Goal: Task Accomplishment & Management: Manage account settings

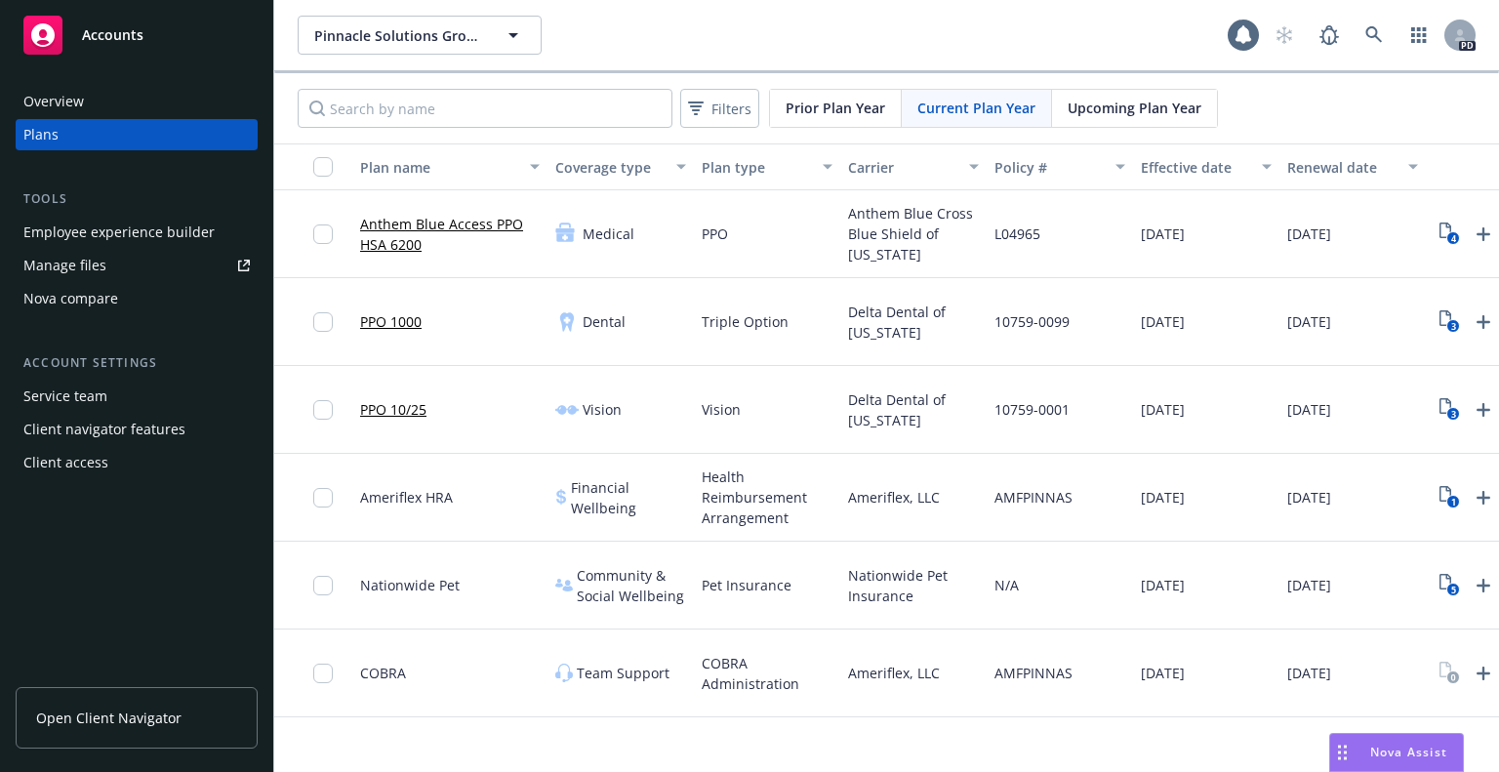
click at [78, 259] on div "Manage files" at bounding box center [64, 265] width 83 height 31
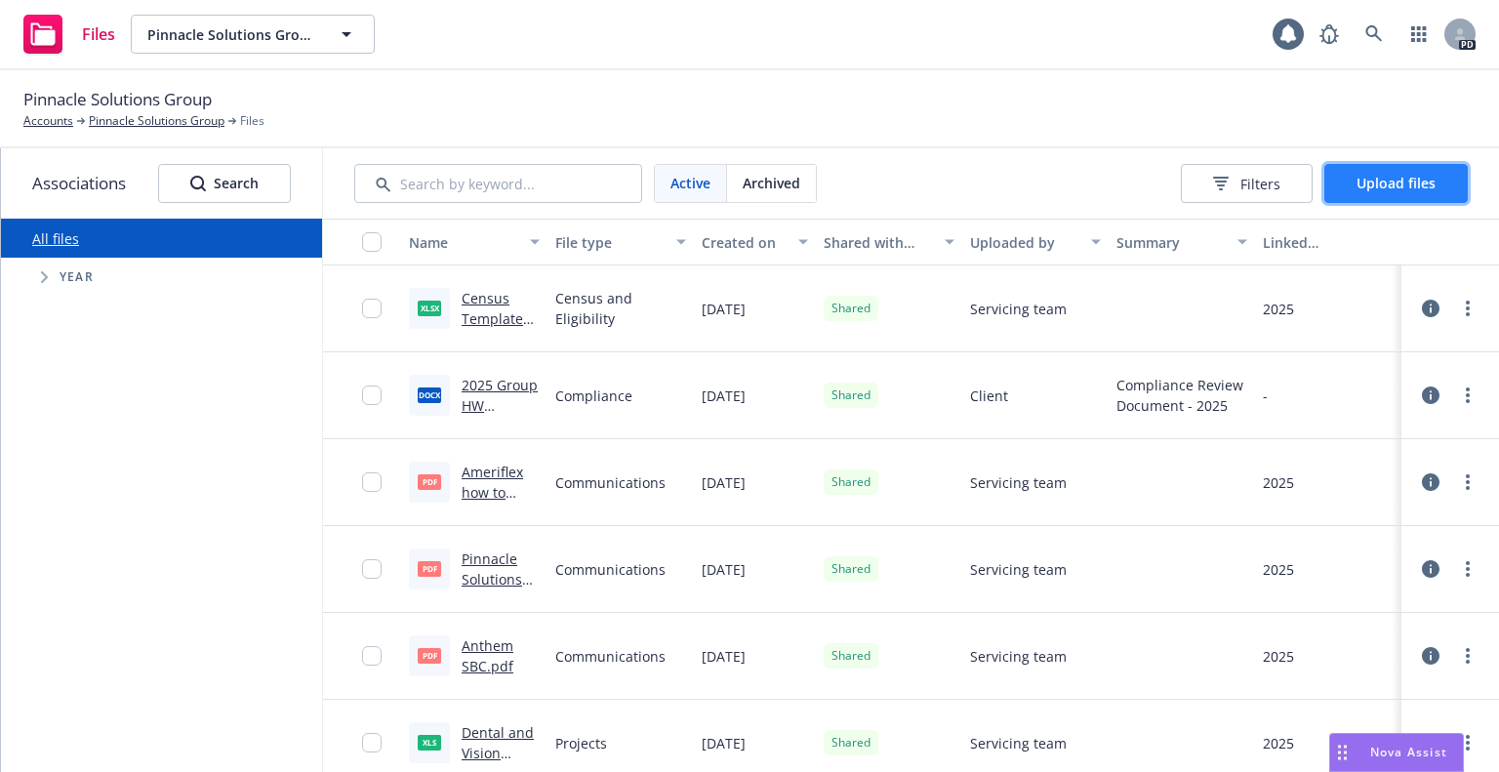
click at [1382, 196] on button "Upload files" at bounding box center [1395, 183] width 143 height 39
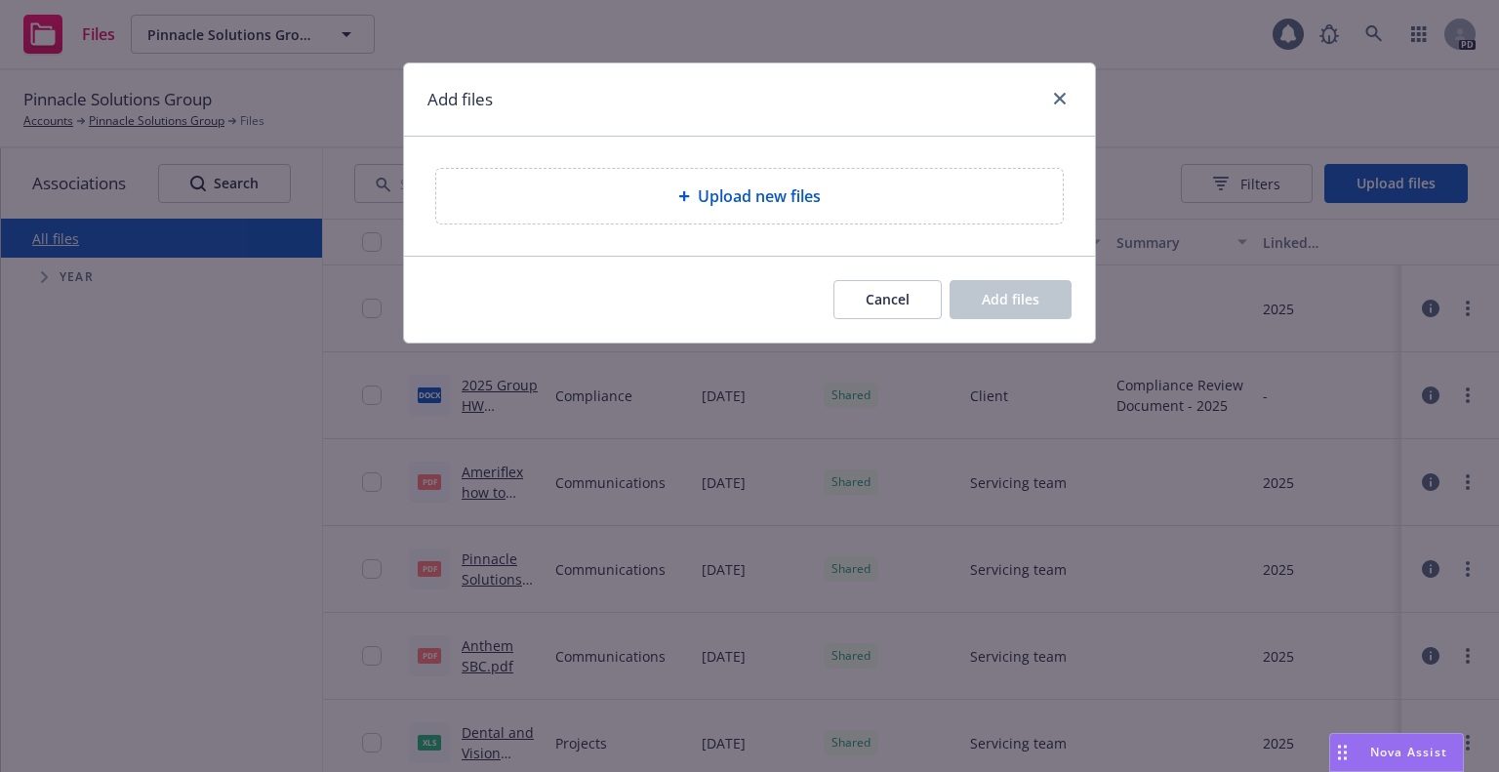
click at [763, 190] on span "Upload new files" at bounding box center [759, 195] width 123 height 23
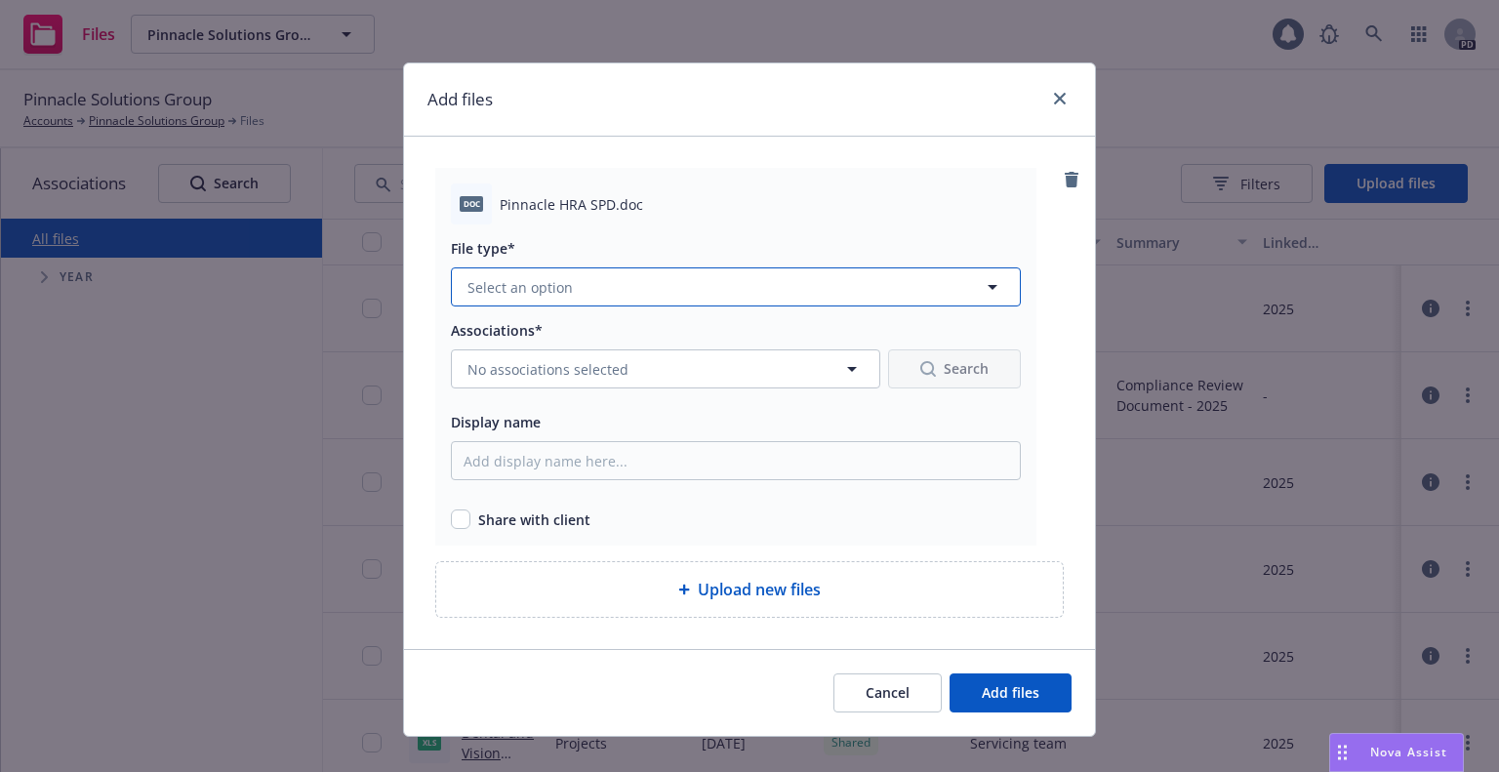
click at [982, 288] on icon "button" at bounding box center [992, 286] width 23 height 23
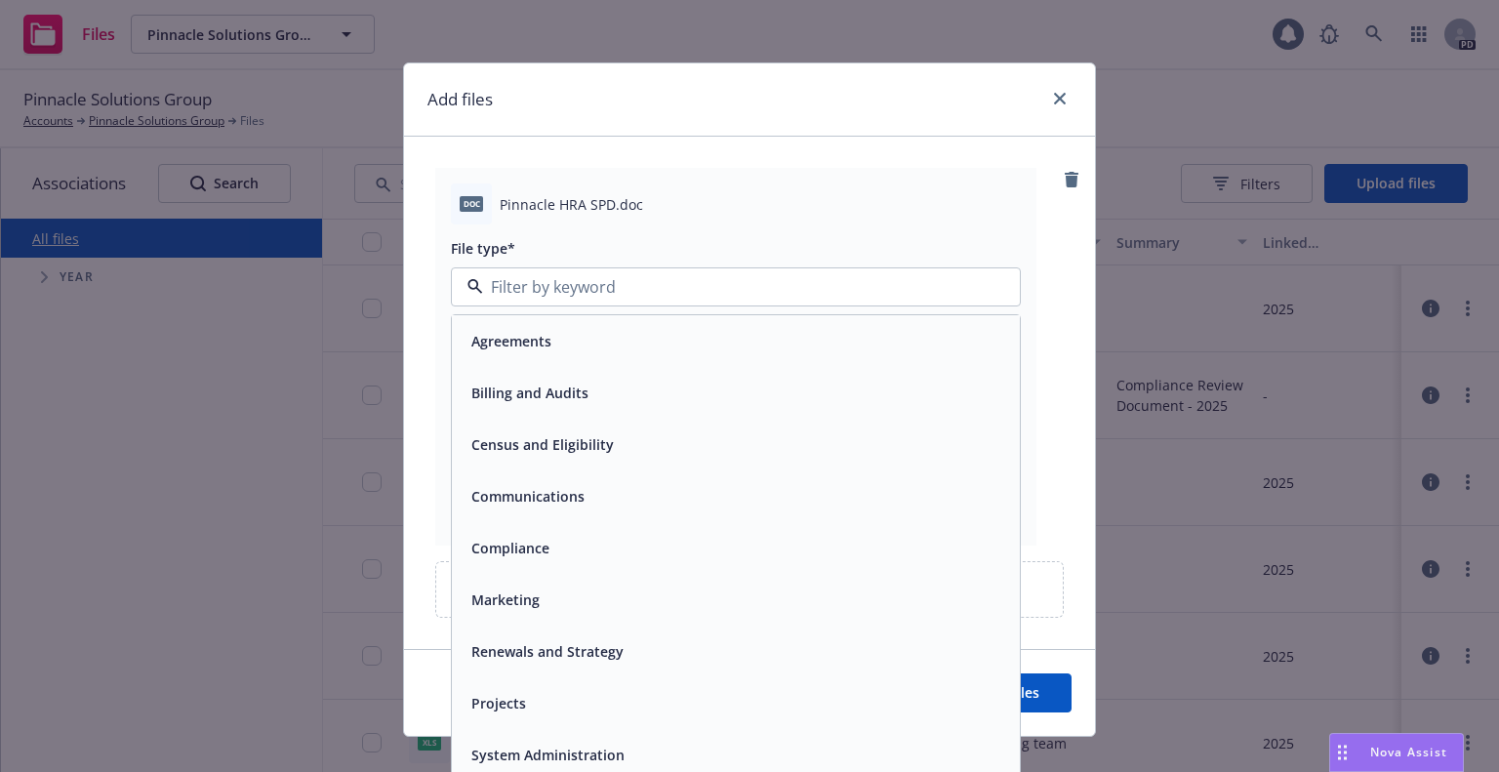
click at [603, 541] on div "Compliance" at bounding box center [736, 548] width 545 height 28
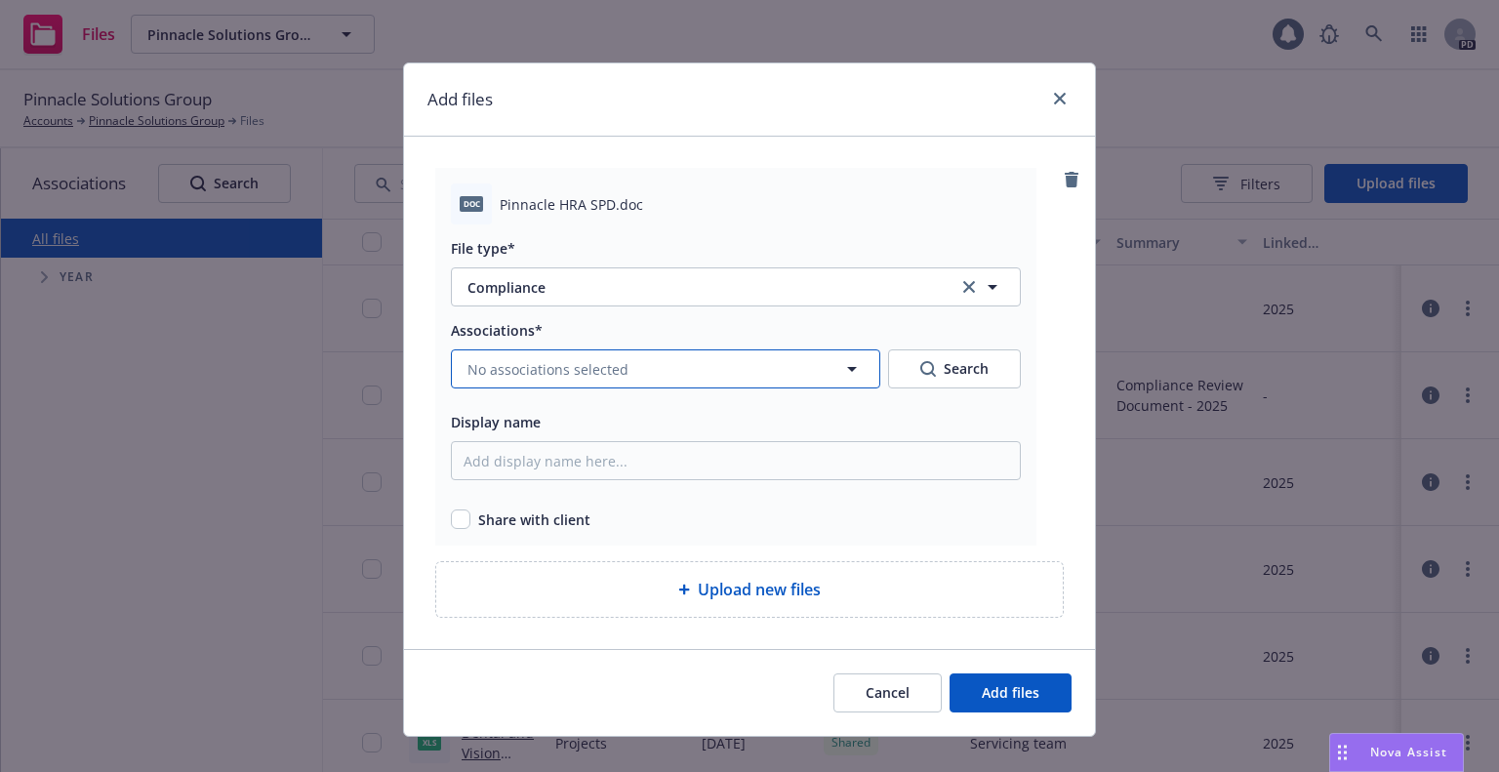
click at [846, 366] on icon "button" at bounding box center [851, 368] width 23 height 23
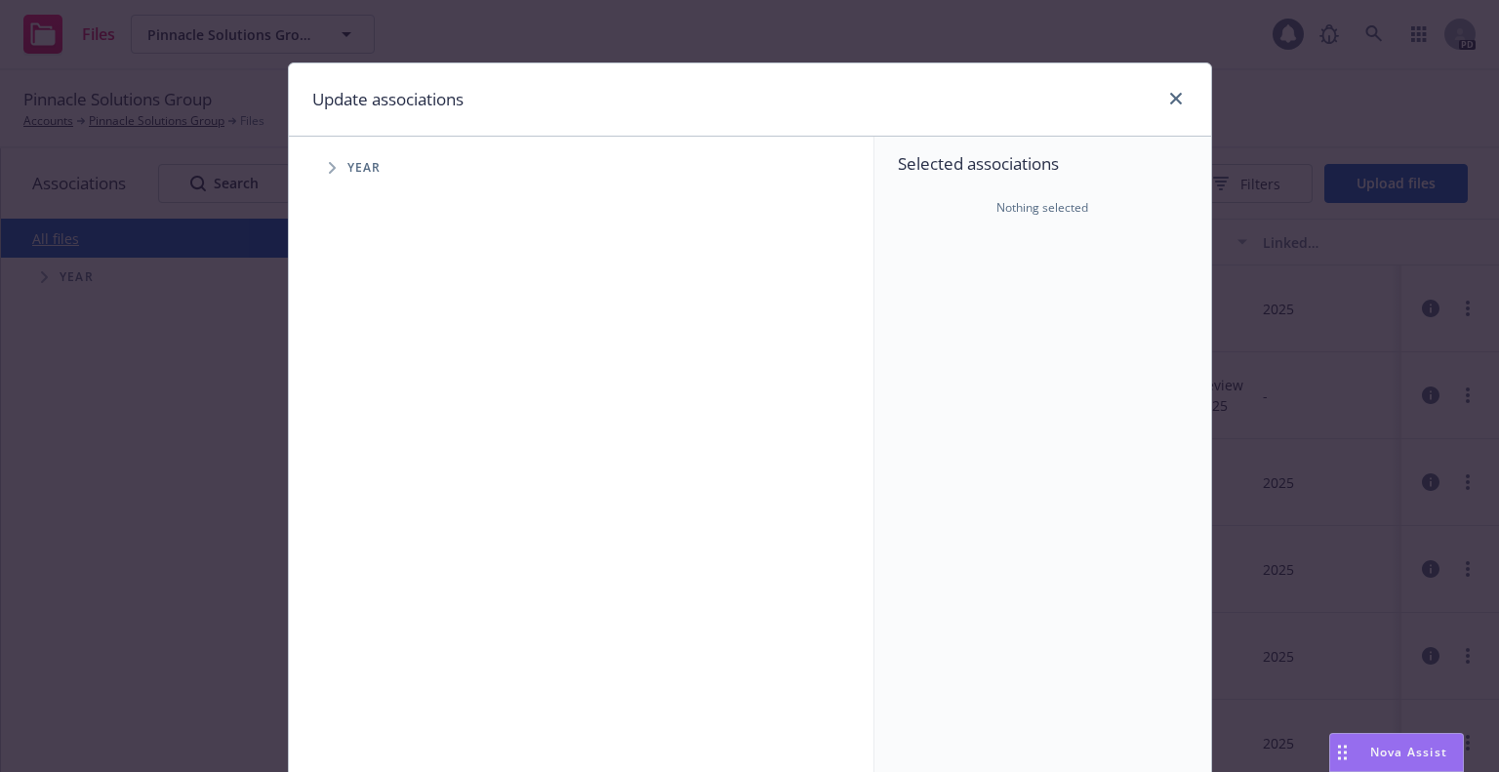
click at [354, 167] on span "Year" at bounding box center [364, 168] width 34 height 12
click at [329, 164] on icon "Tree Example" at bounding box center [333, 168] width 8 height 12
click at [378, 434] on input "Tree Example" at bounding box center [382, 436] width 20 height 20
checkbox input "true"
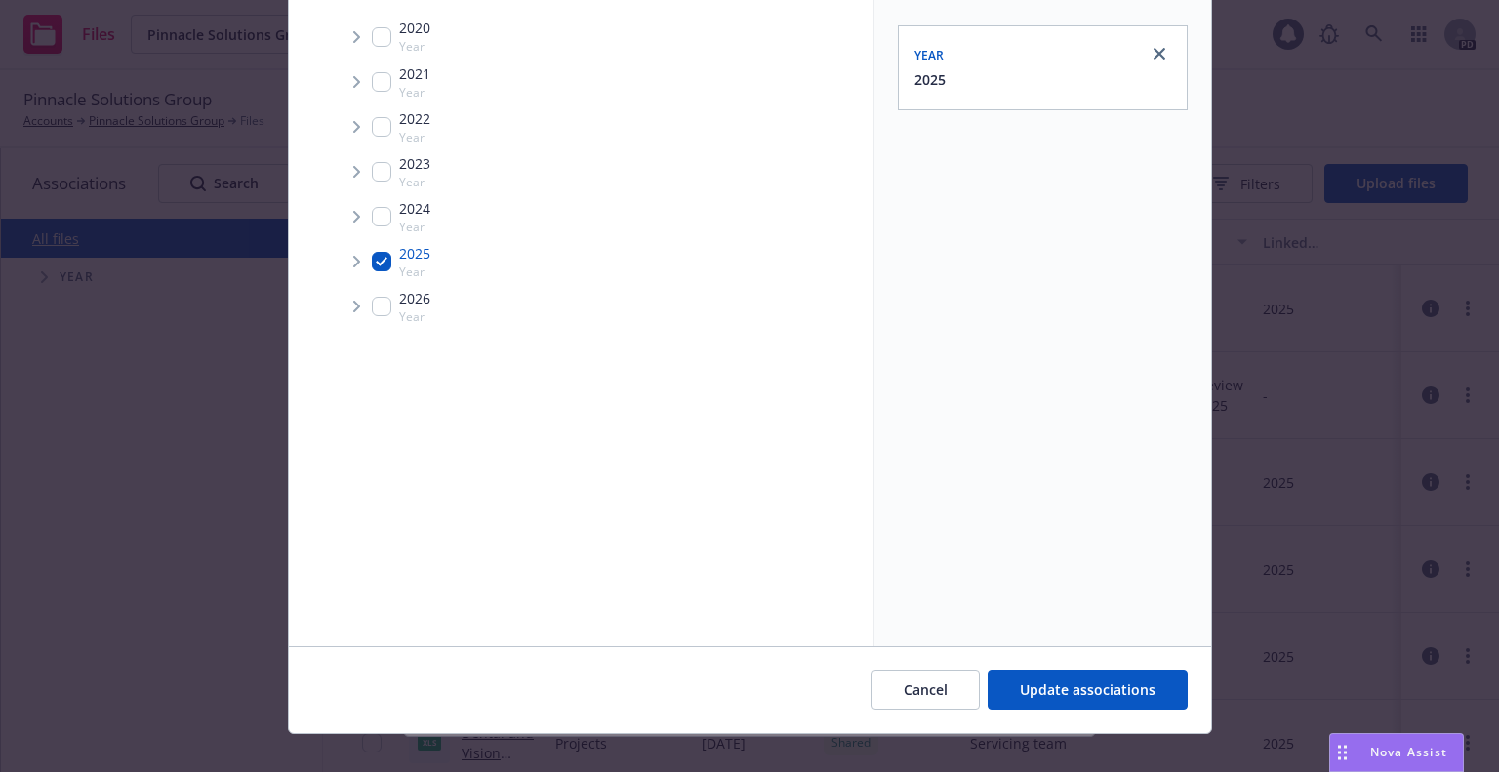
scroll to position [197, 0]
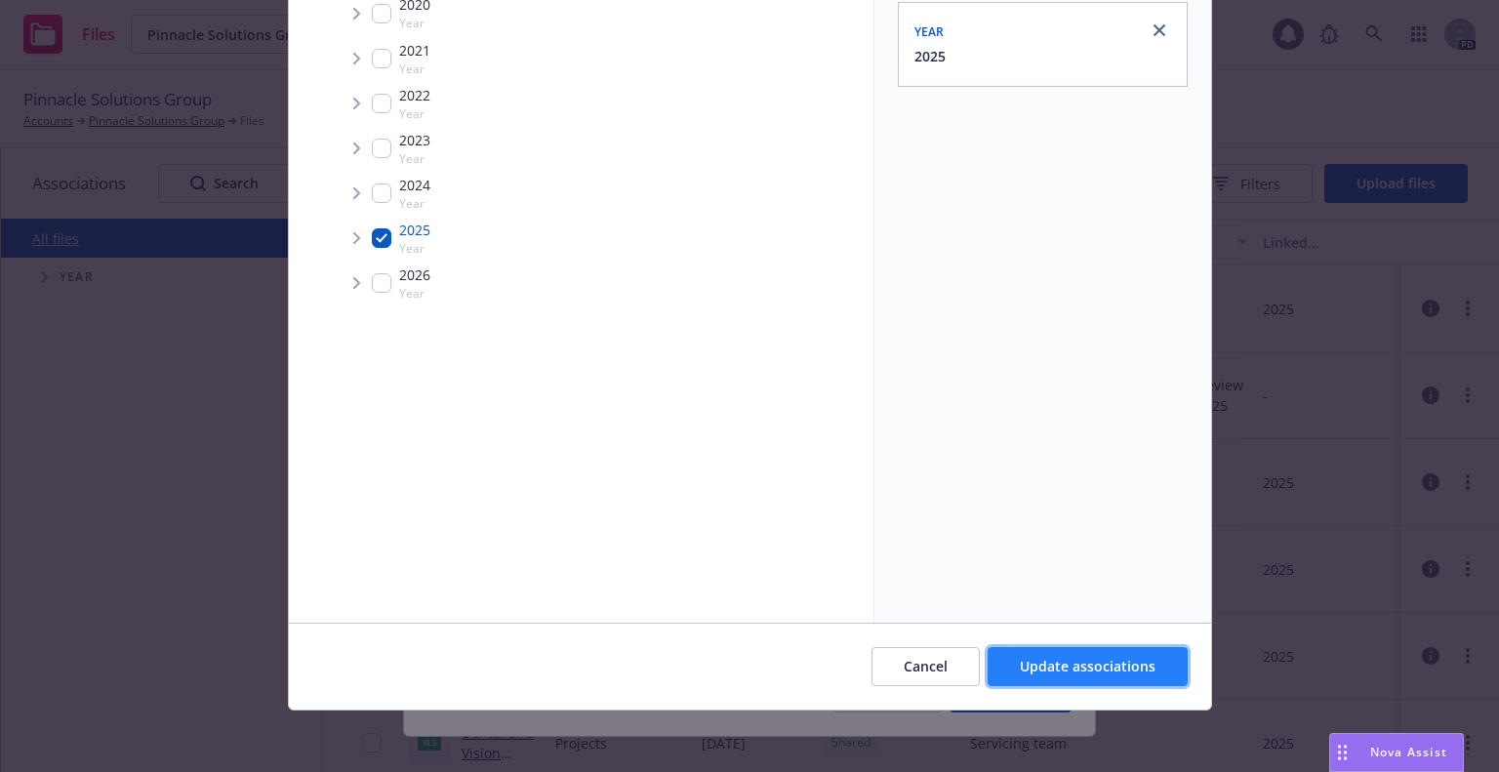
click at [1126, 657] on span "Update associations" at bounding box center [1088, 666] width 136 height 19
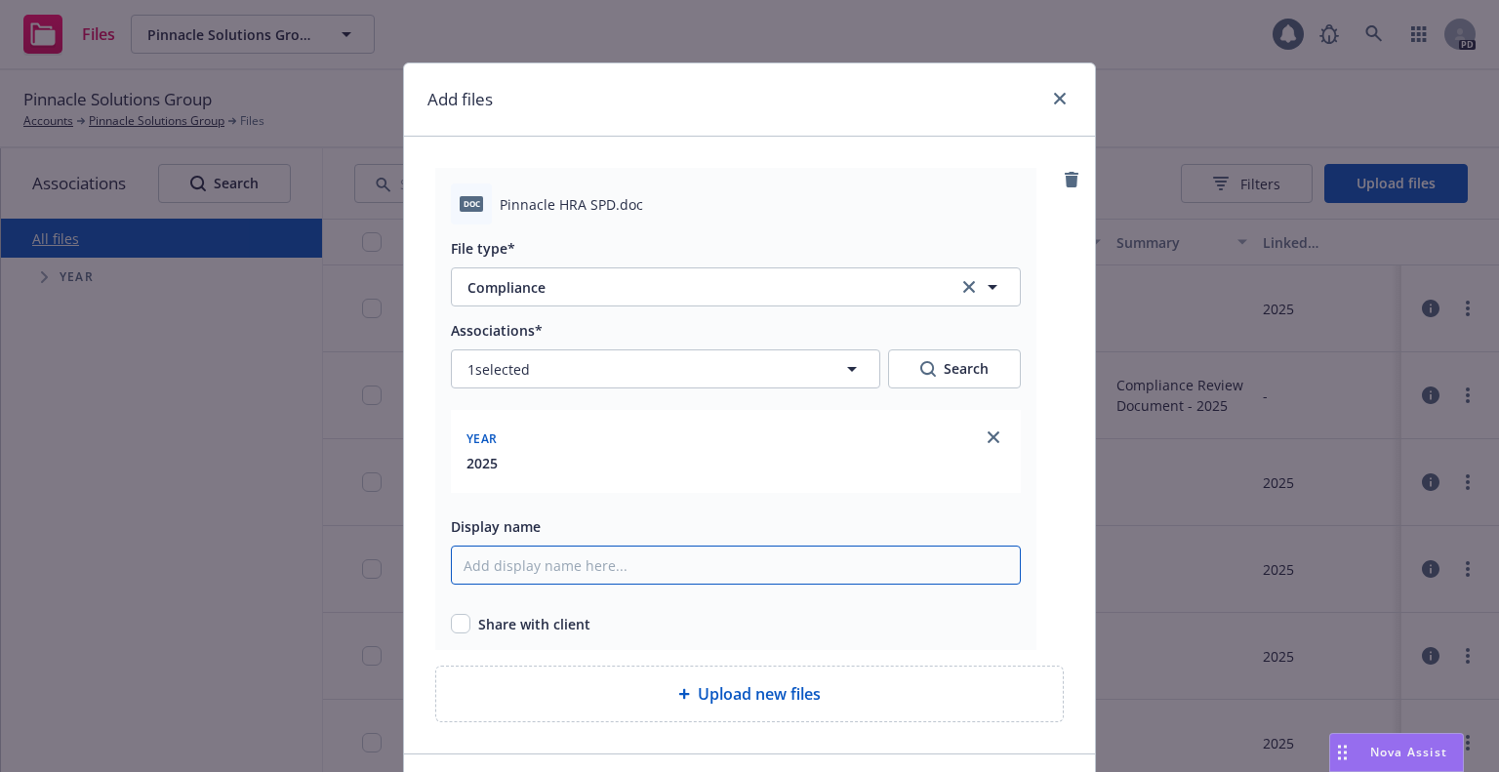
click at [832, 565] on input "Display name" at bounding box center [736, 565] width 570 height 39
type input "Pinnacle Solutions HRA - SPD"
click at [451, 625] on input "checkbox" at bounding box center [461, 624] width 20 height 20
checkbox input "true"
click at [684, 570] on input "Pinnacle Solutions HRA - SPD" at bounding box center [736, 565] width 570 height 39
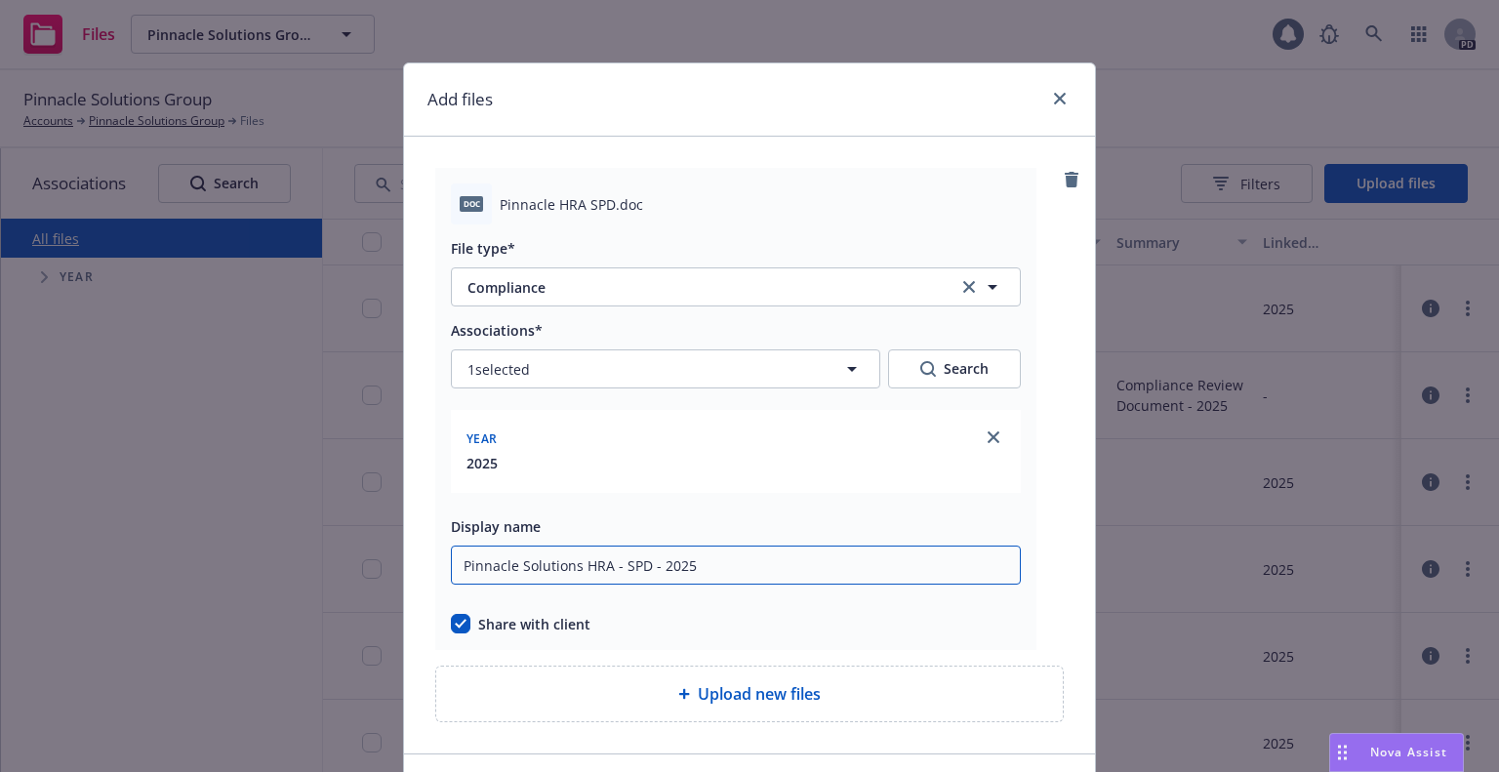
type input "Pinnacle Solutions HRA - SPD - 2025"
click at [800, 690] on span "Upload new files" at bounding box center [759, 693] width 123 height 23
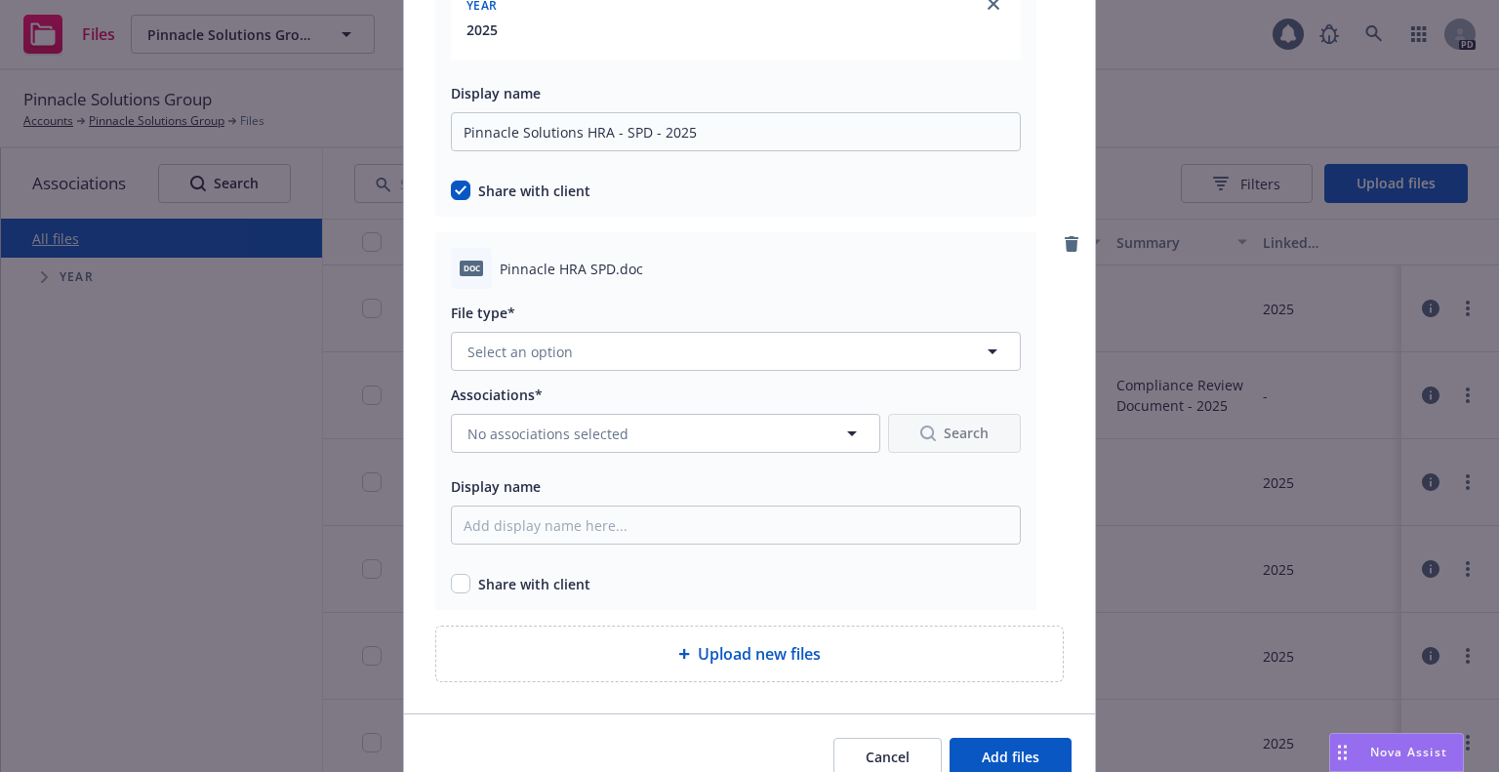
scroll to position [523, 0]
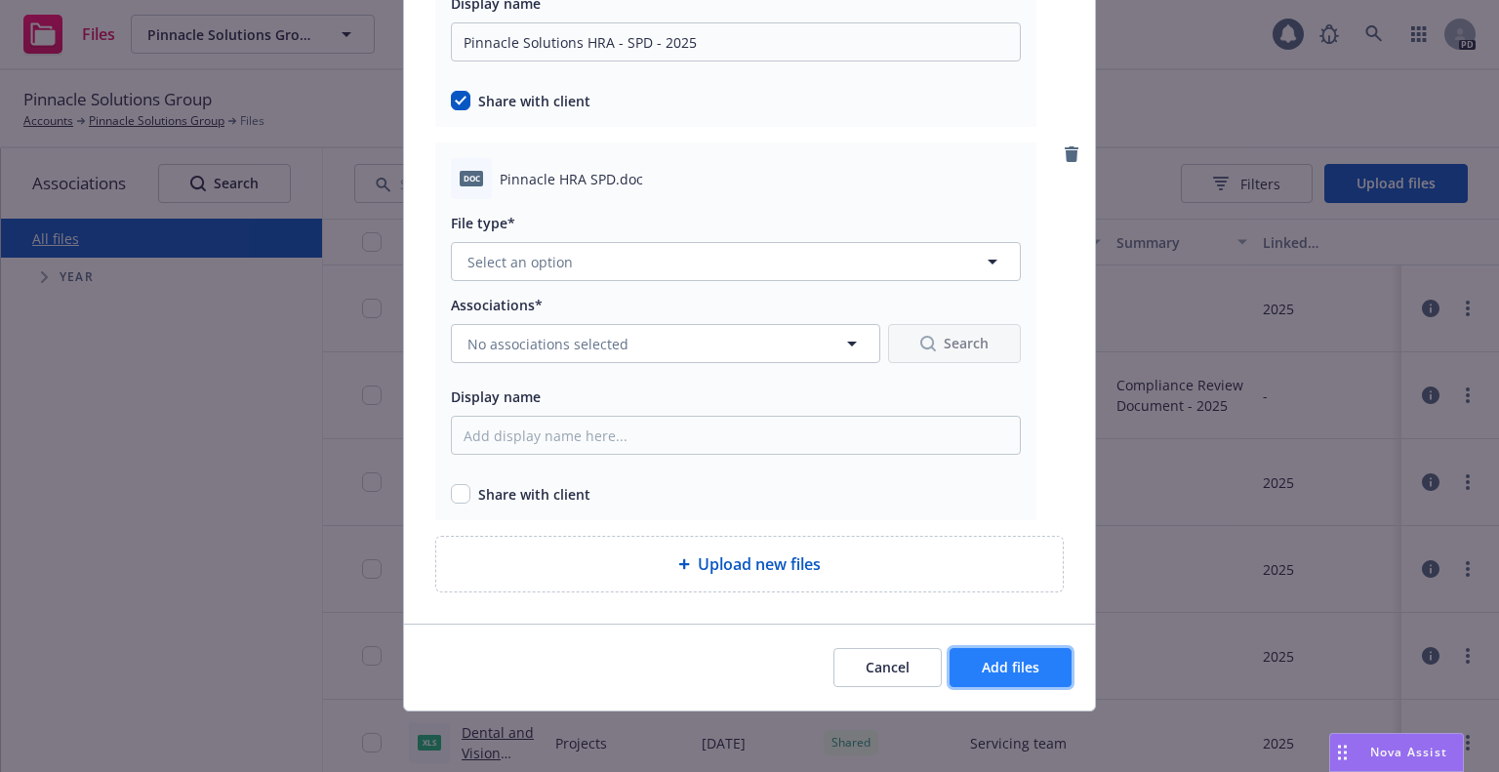
click at [992, 670] on span "Add files" at bounding box center [1011, 667] width 58 height 19
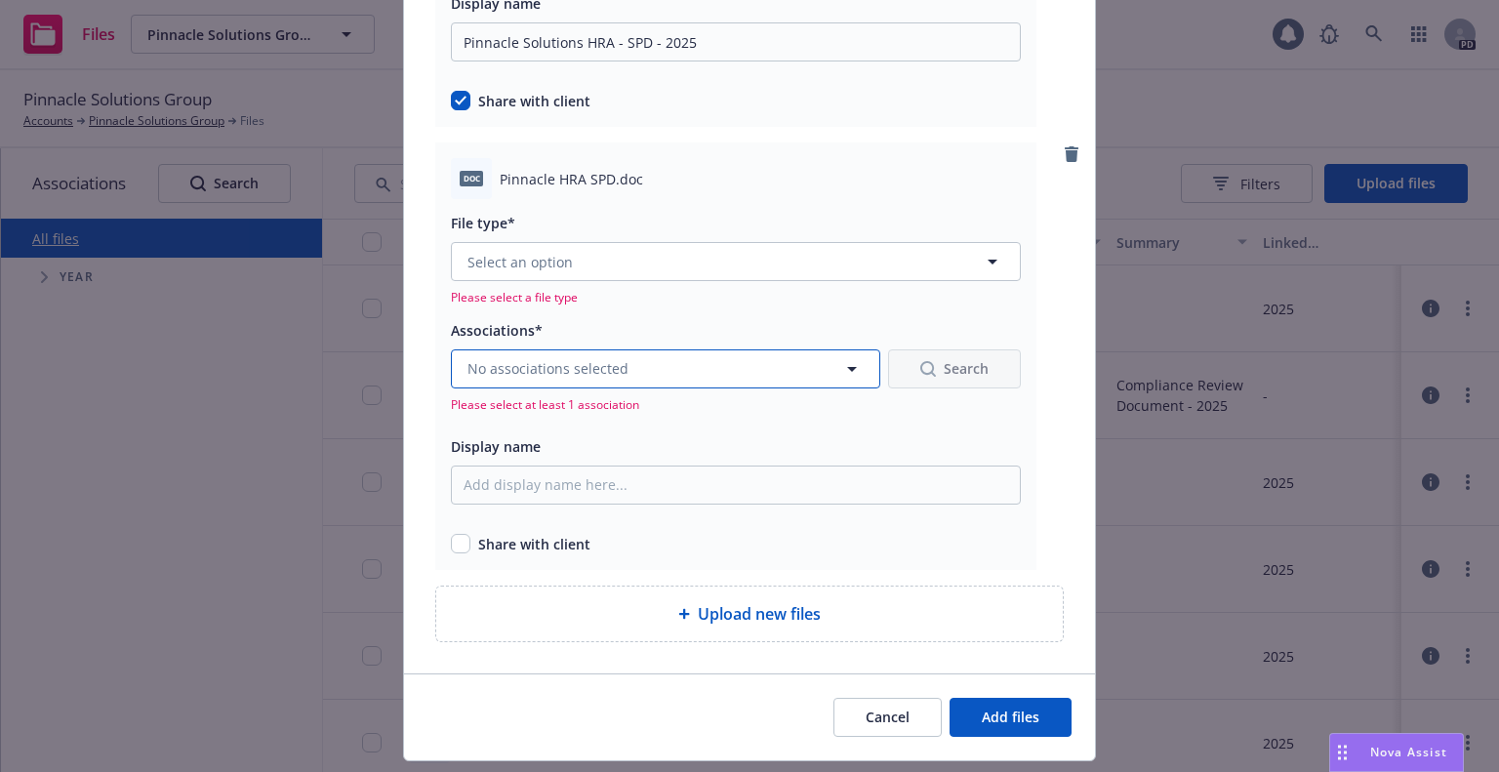
click at [840, 374] on icon "button" at bounding box center [851, 368] width 23 height 23
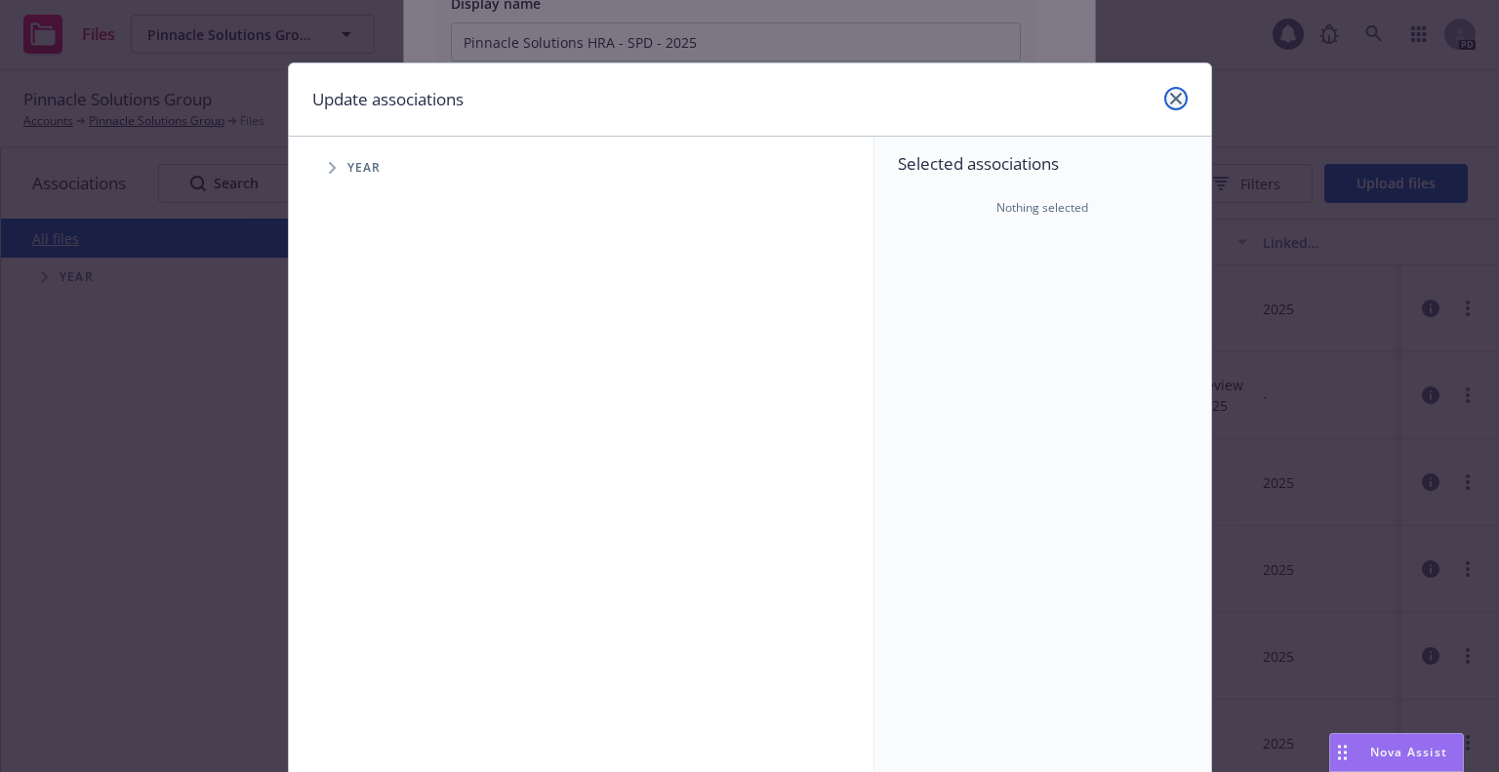
click at [1171, 87] on link "close" at bounding box center [1175, 98] width 23 height 23
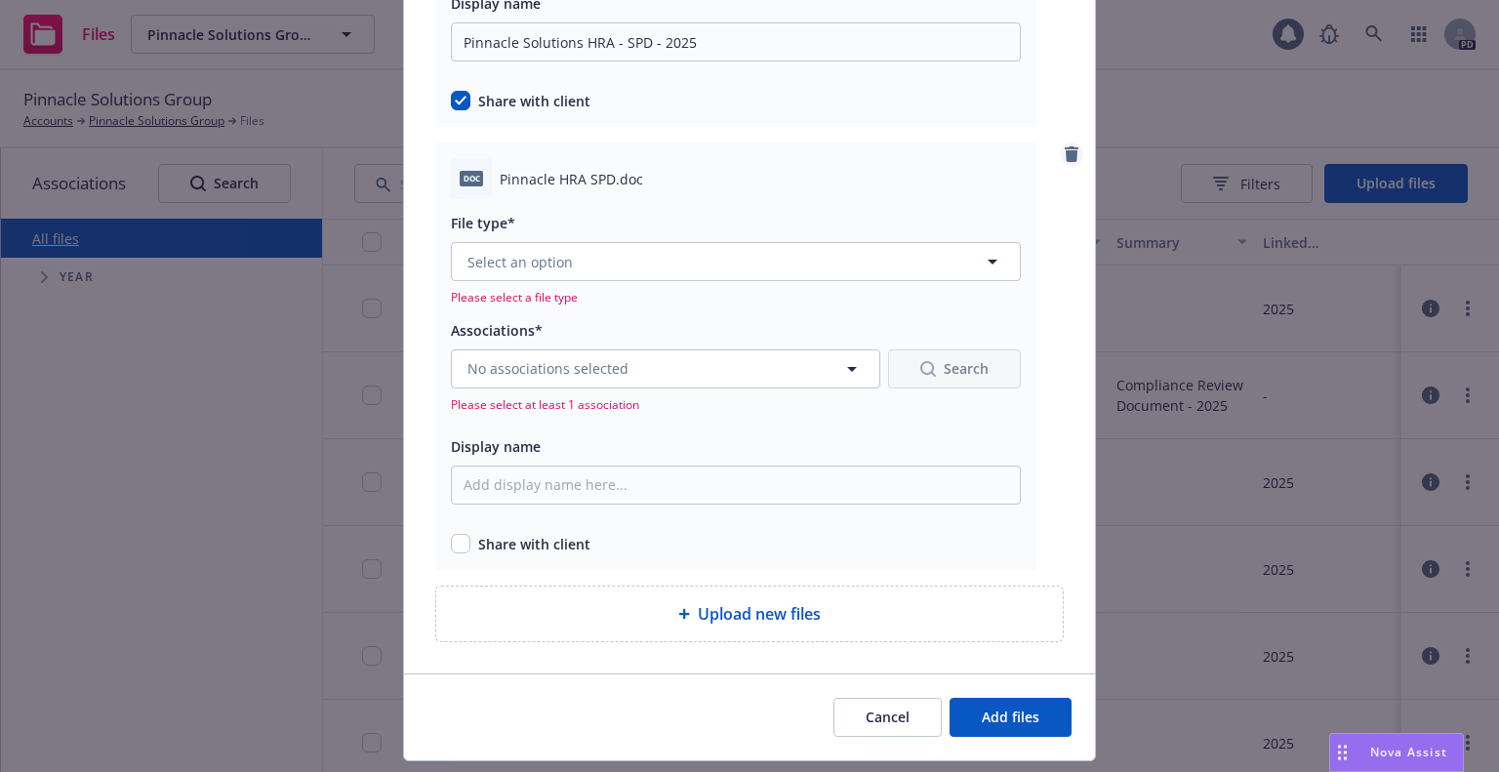
click at [1065, 146] on icon "remove" at bounding box center [1072, 154] width 14 height 16
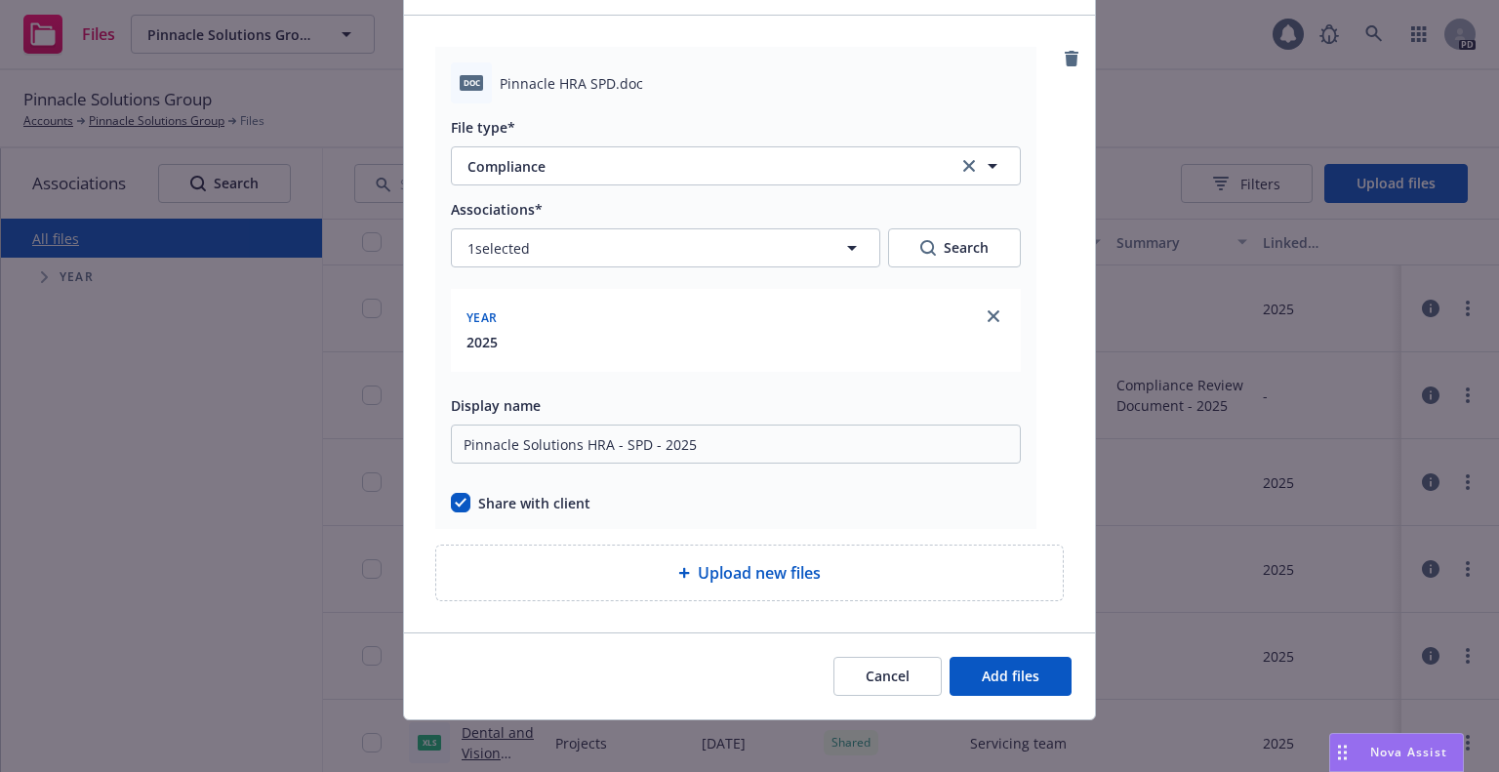
scroll to position [131, 0]
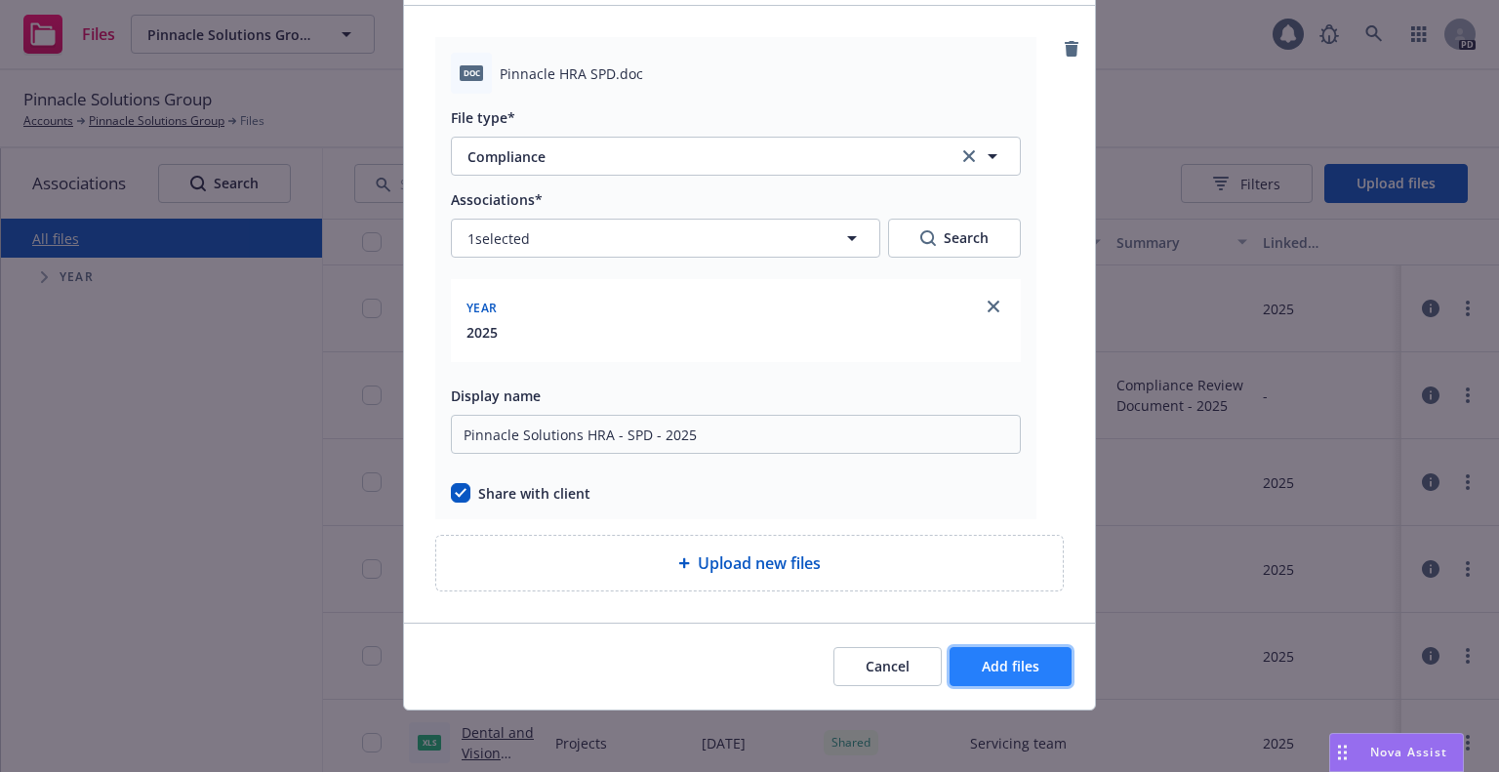
click at [1009, 662] on span "Add files" at bounding box center [1011, 666] width 58 height 19
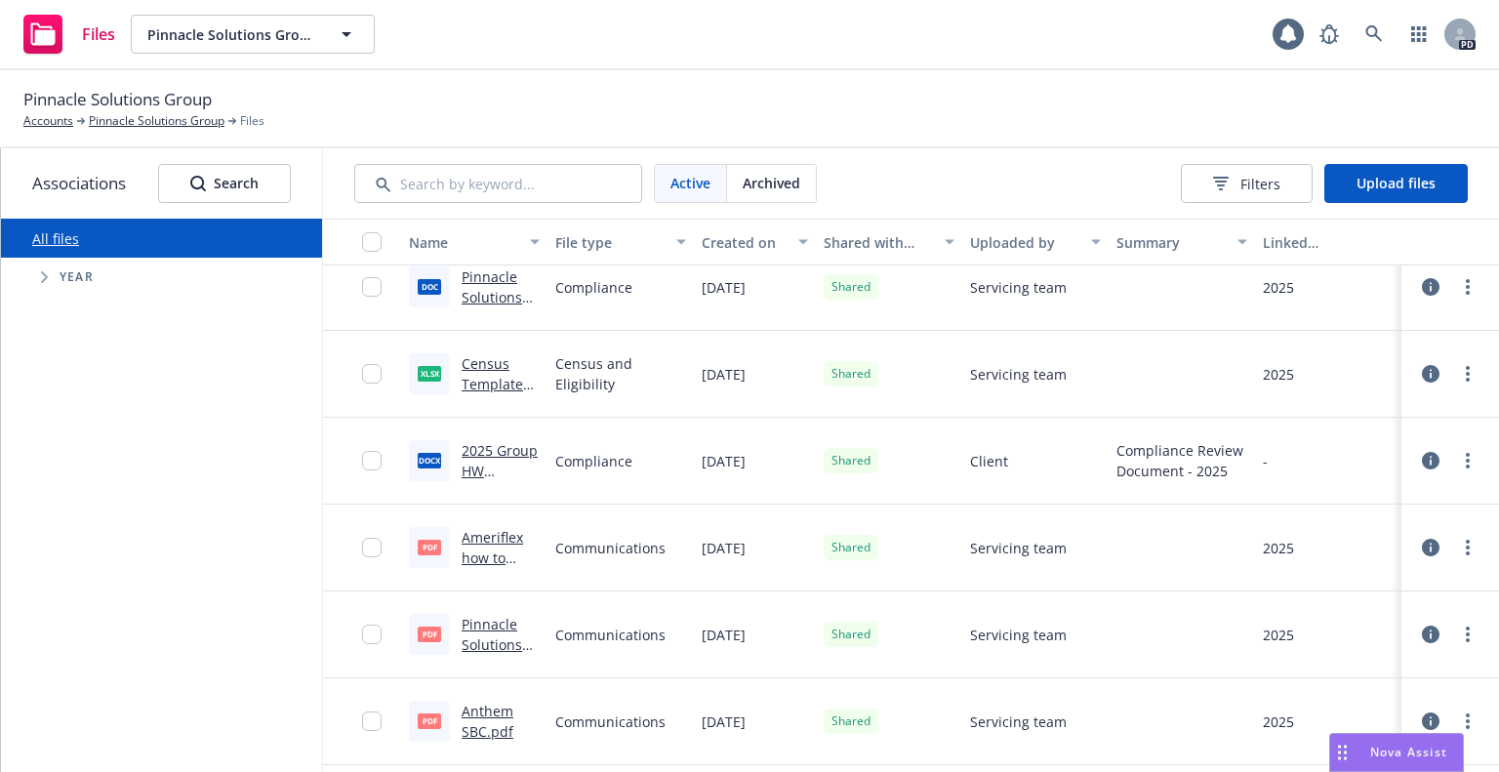
scroll to position [23, 0]
click at [477, 284] on div "Pinnacle Solutions HRA - SPD - 2025.doc" at bounding box center [501, 284] width 78 height 41
click at [418, 280] on span "doc" at bounding box center [429, 284] width 23 height 15
click at [479, 276] on link "Pinnacle Solutions HRA - SPD - 2025.doc" at bounding box center [499, 305] width 74 height 80
click at [1456, 289] on link "more" at bounding box center [1467, 284] width 23 height 23
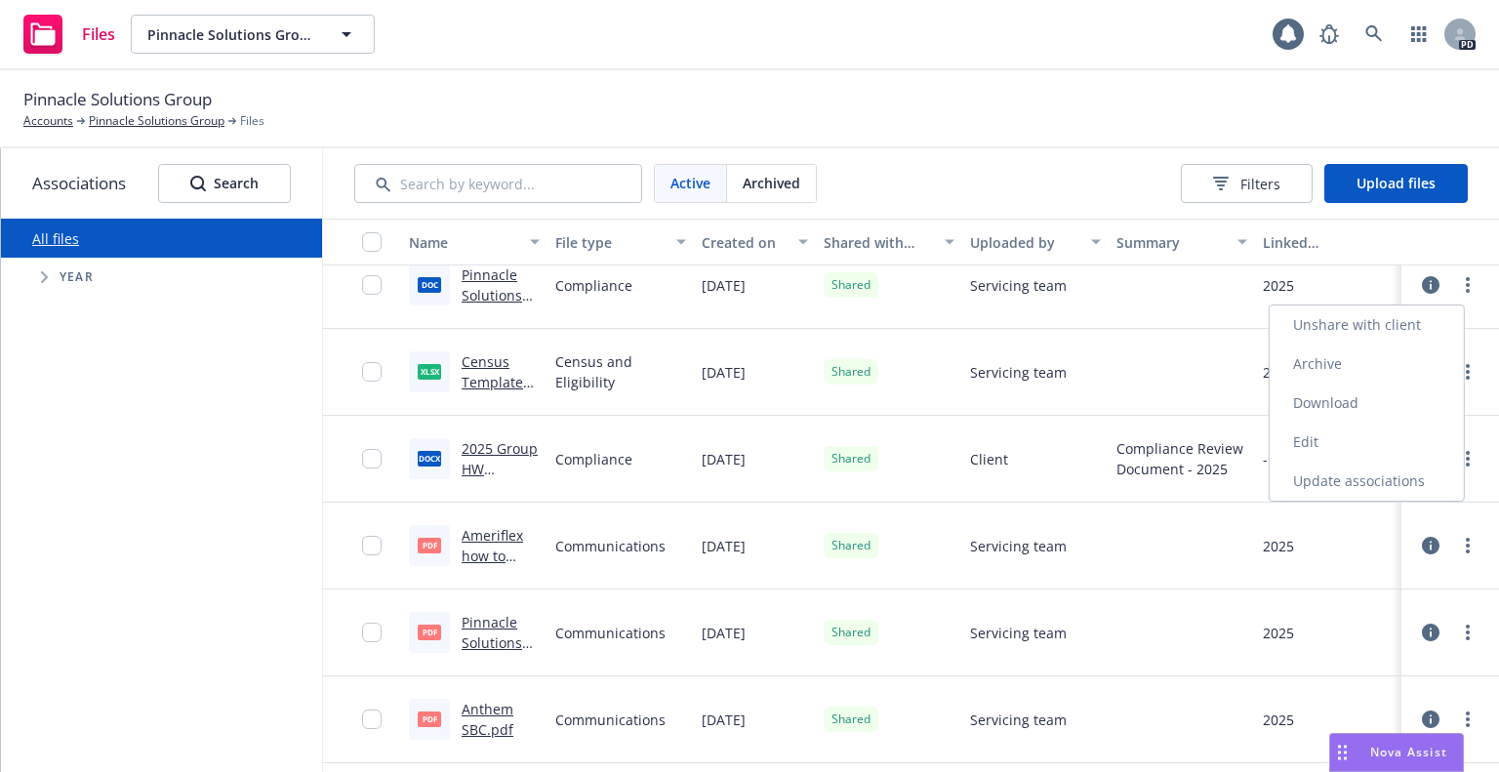
click at [1383, 369] on link "Archive" at bounding box center [1367, 364] width 194 height 39
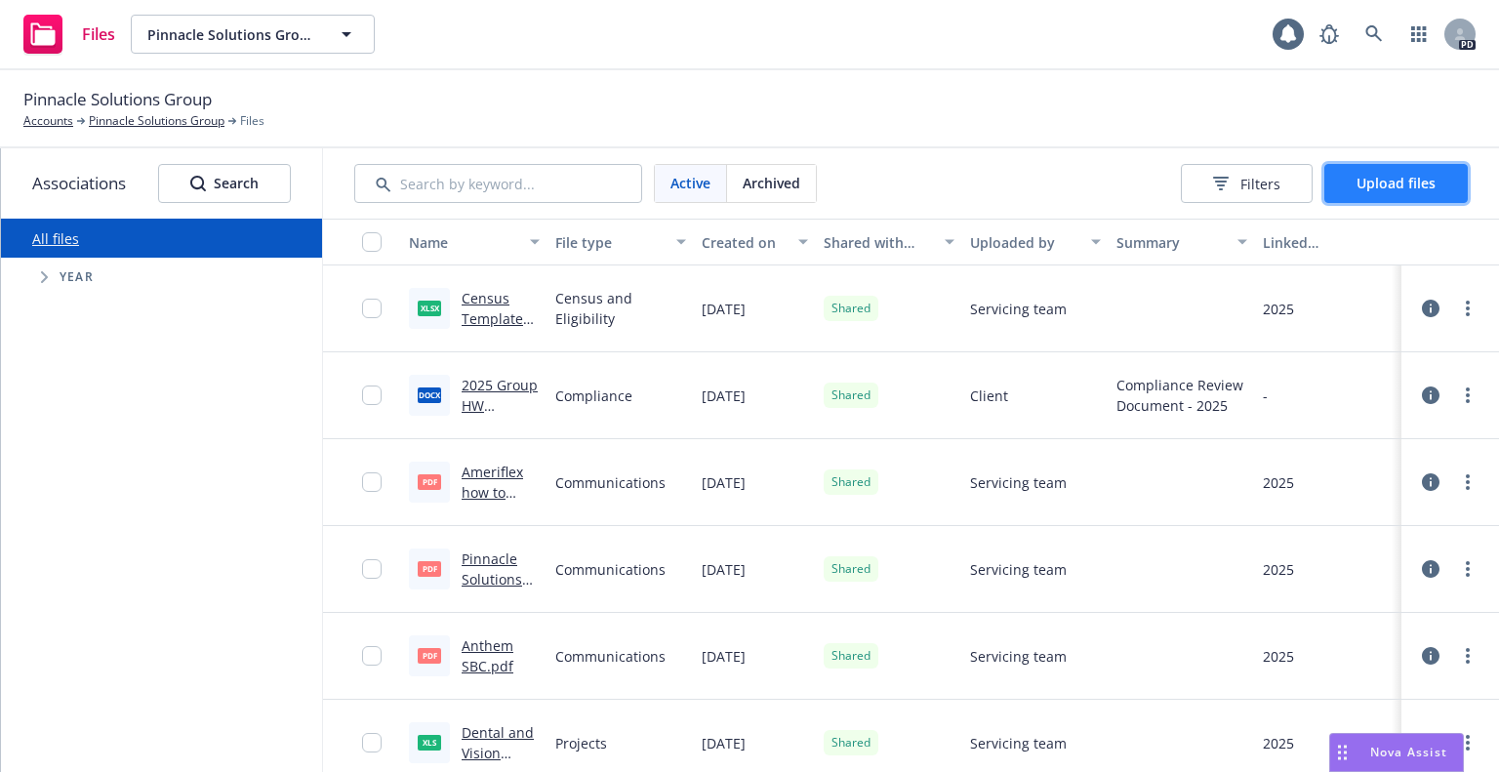
click at [1377, 192] on button "Upload files" at bounding box center [1395, 183] width 143 height 39
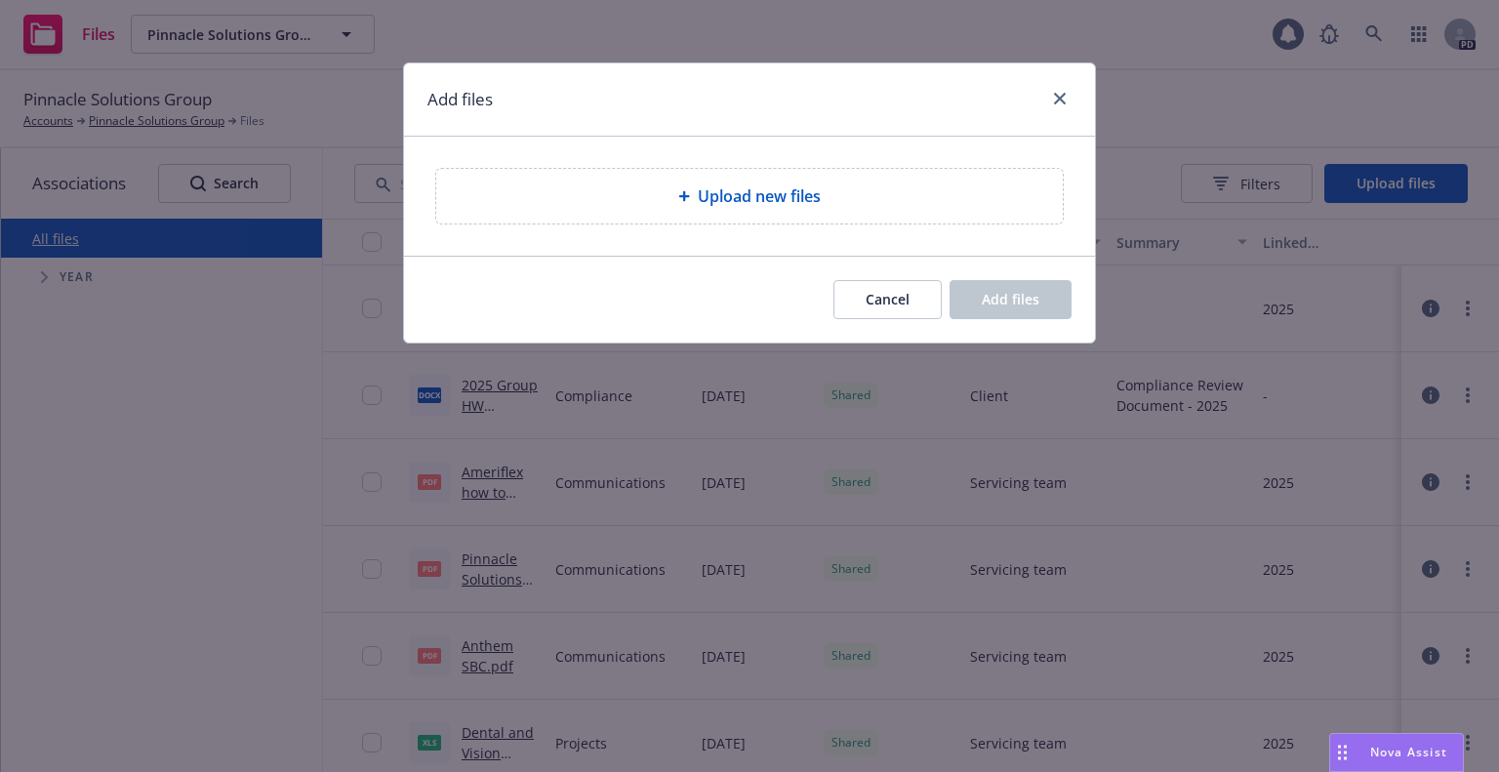
click at [806, 203] on span "Upload new files" at bounding box center [759, 195] width 123 height 23
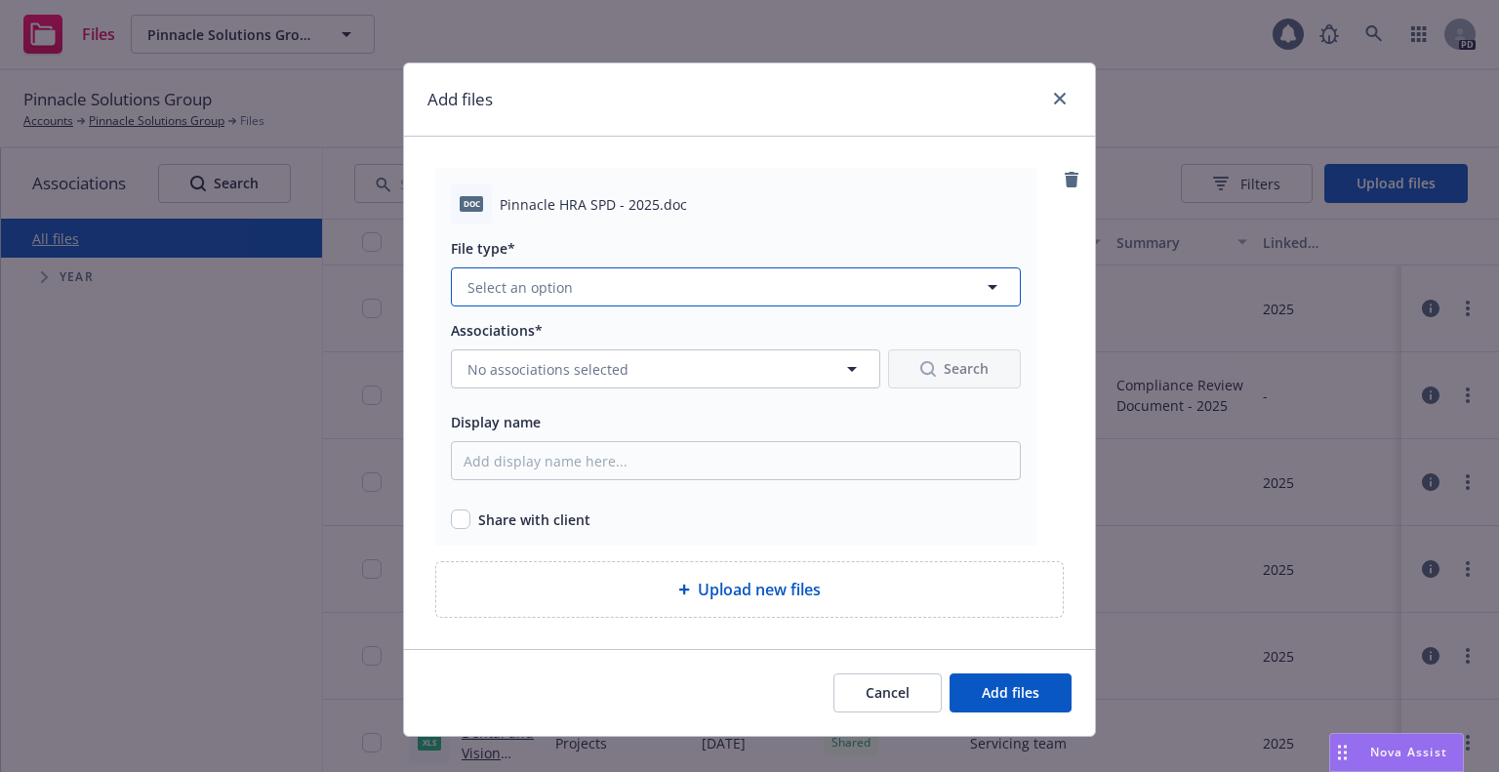
click at [993, 281] on icon "button" at bounding box center [992, 286] width 23 height 23
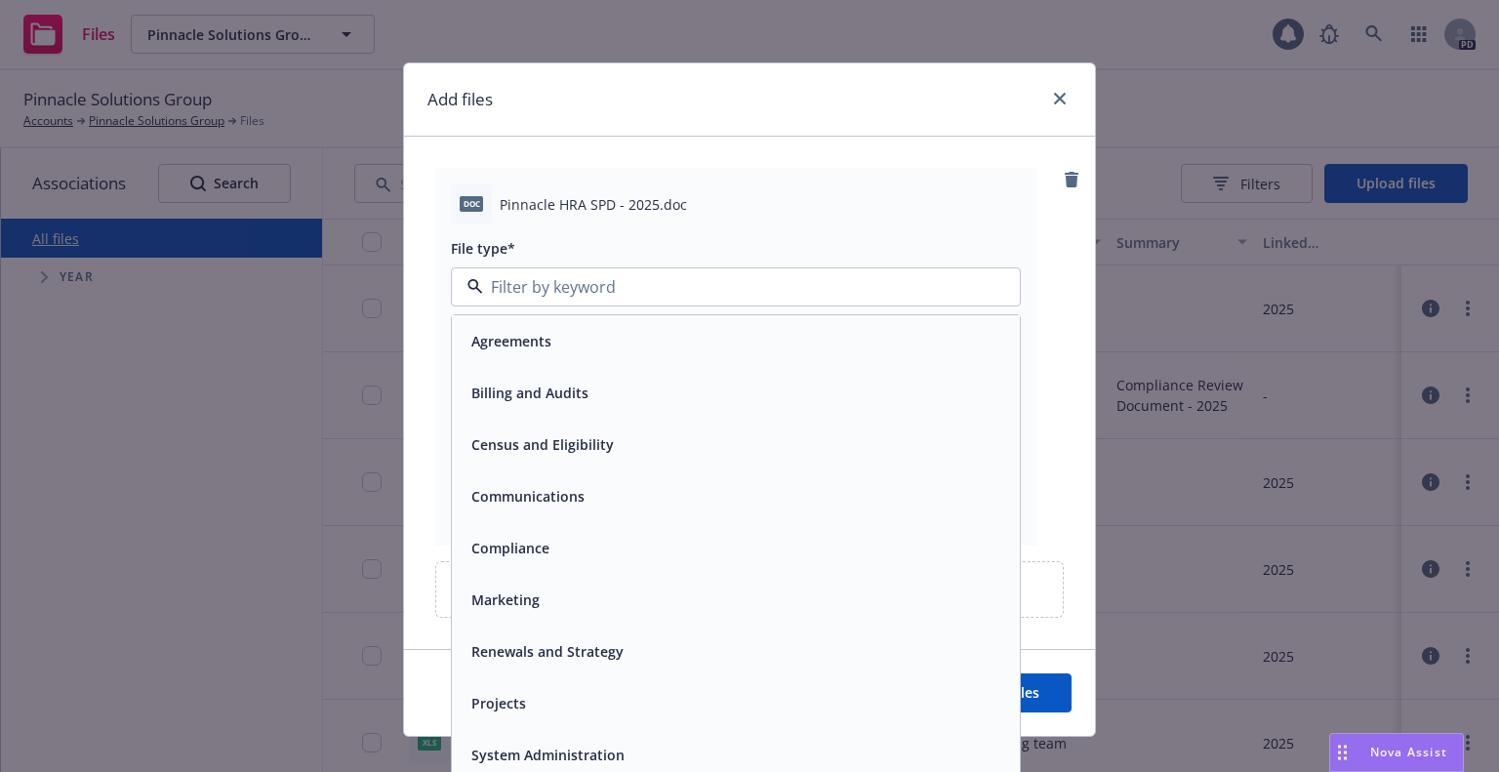
click at [584, 548] on div "Compliance" at bounding box center [736, 548] width 545 height 28
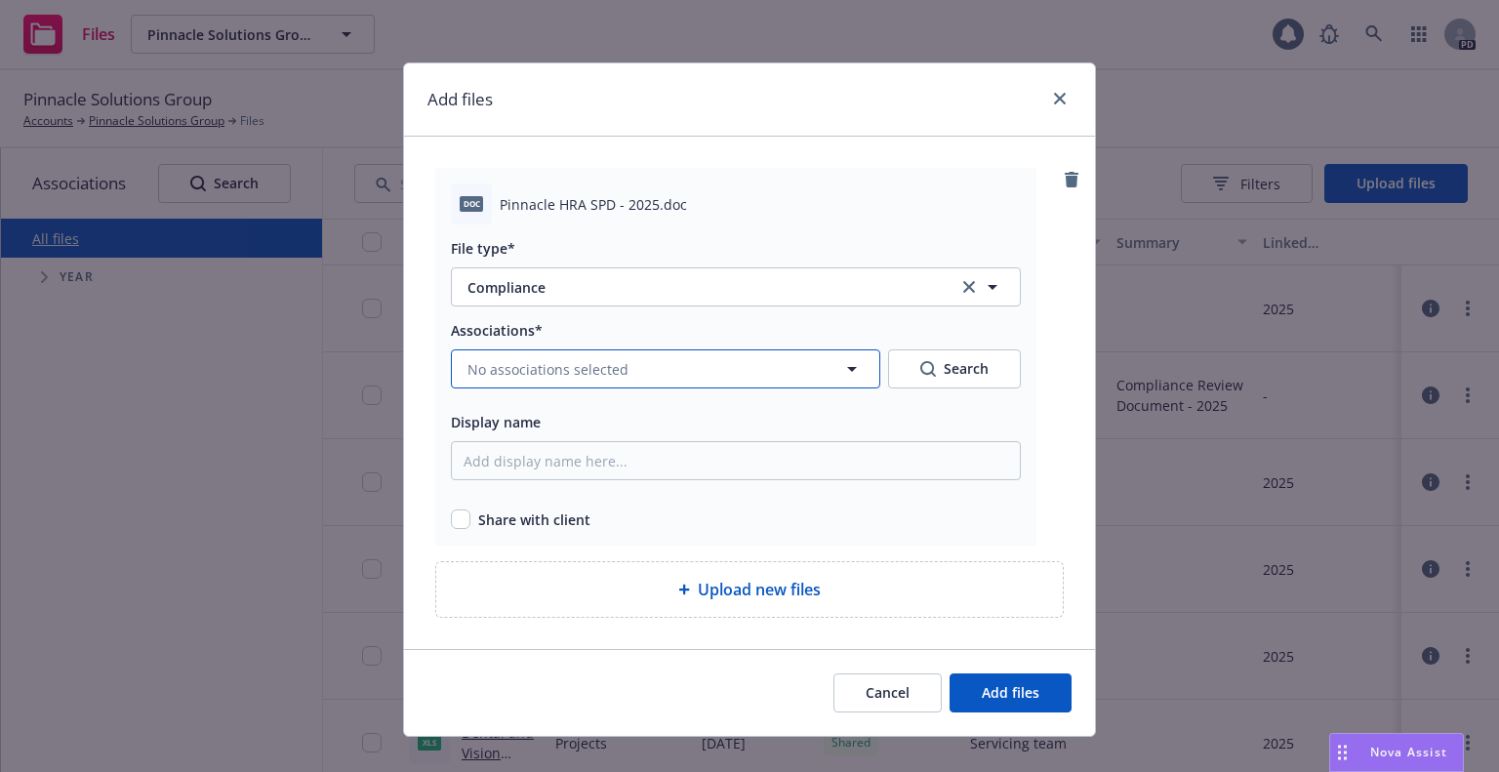
click at [847, 367] on icon "button" at bounding box center [852, 369] width 10 height 5
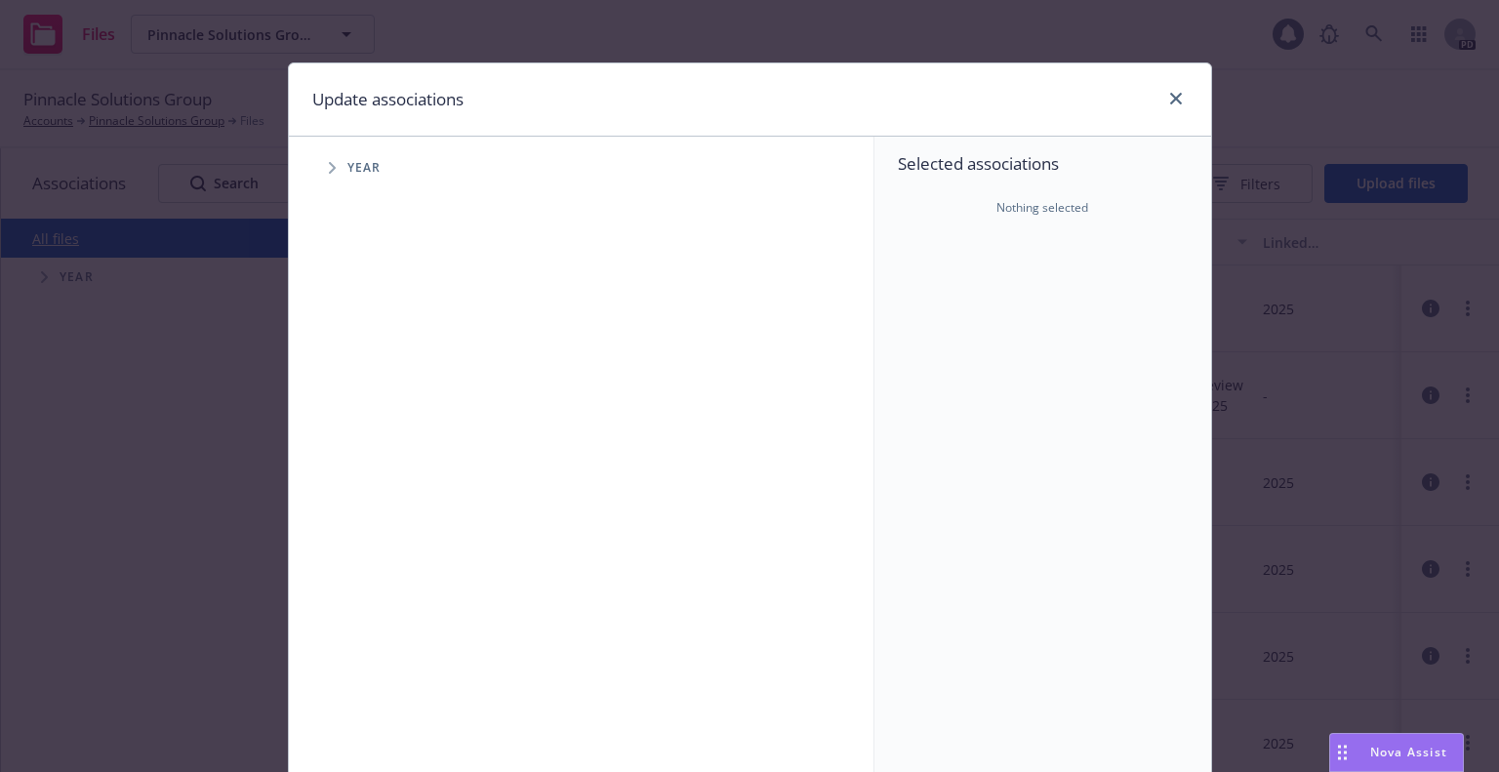
click at [365, 171] on span "Year" at bounding box center [364, 168] width 34 height 12
click at [329, 169] on icon "Tree Example" at bounding box center [333, 168] width 8 height 12
click at [377, 432] on input "Tree Example" at bounding box center [382, 436] width 20 height 20
checkbox input "true"
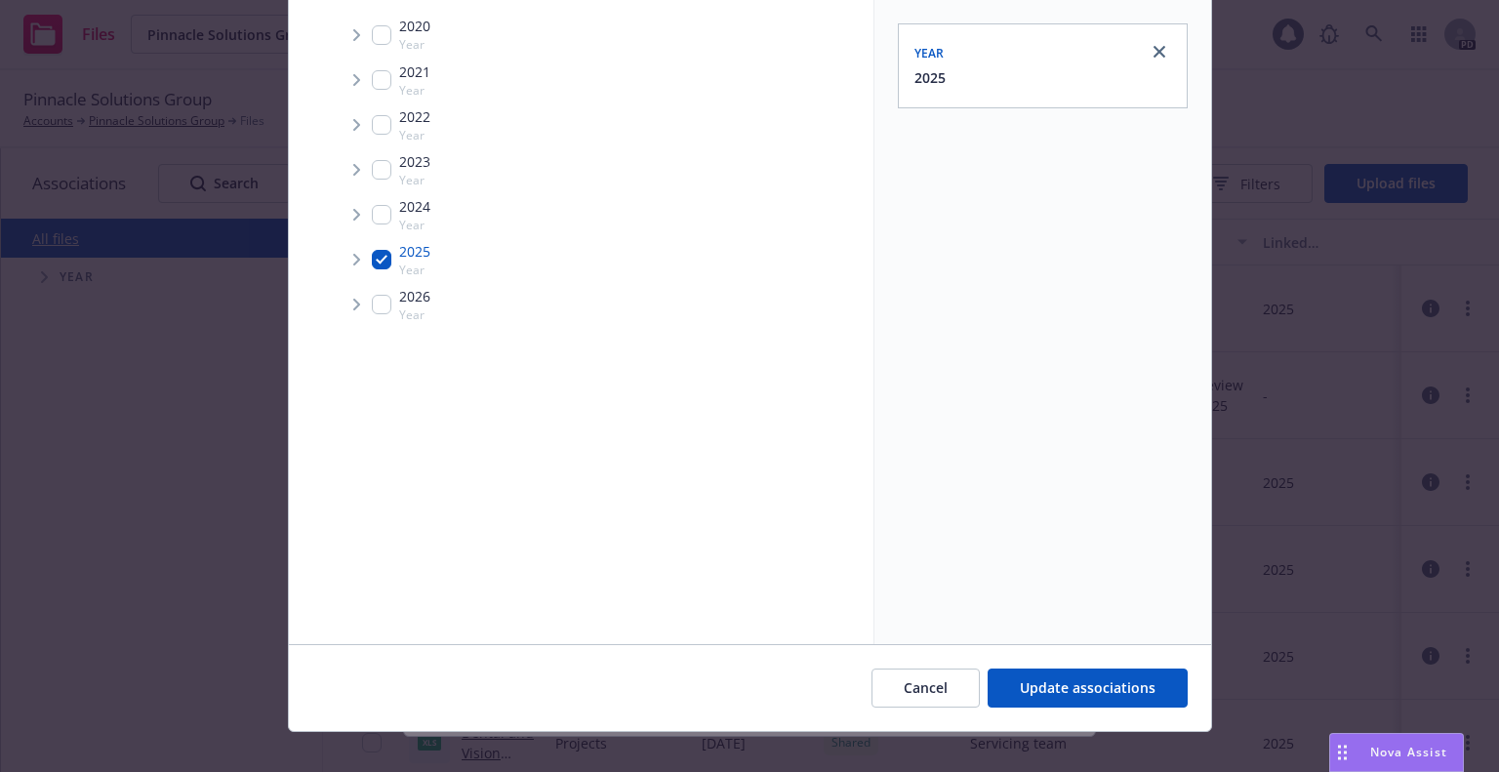
scroll to position [197, 0]
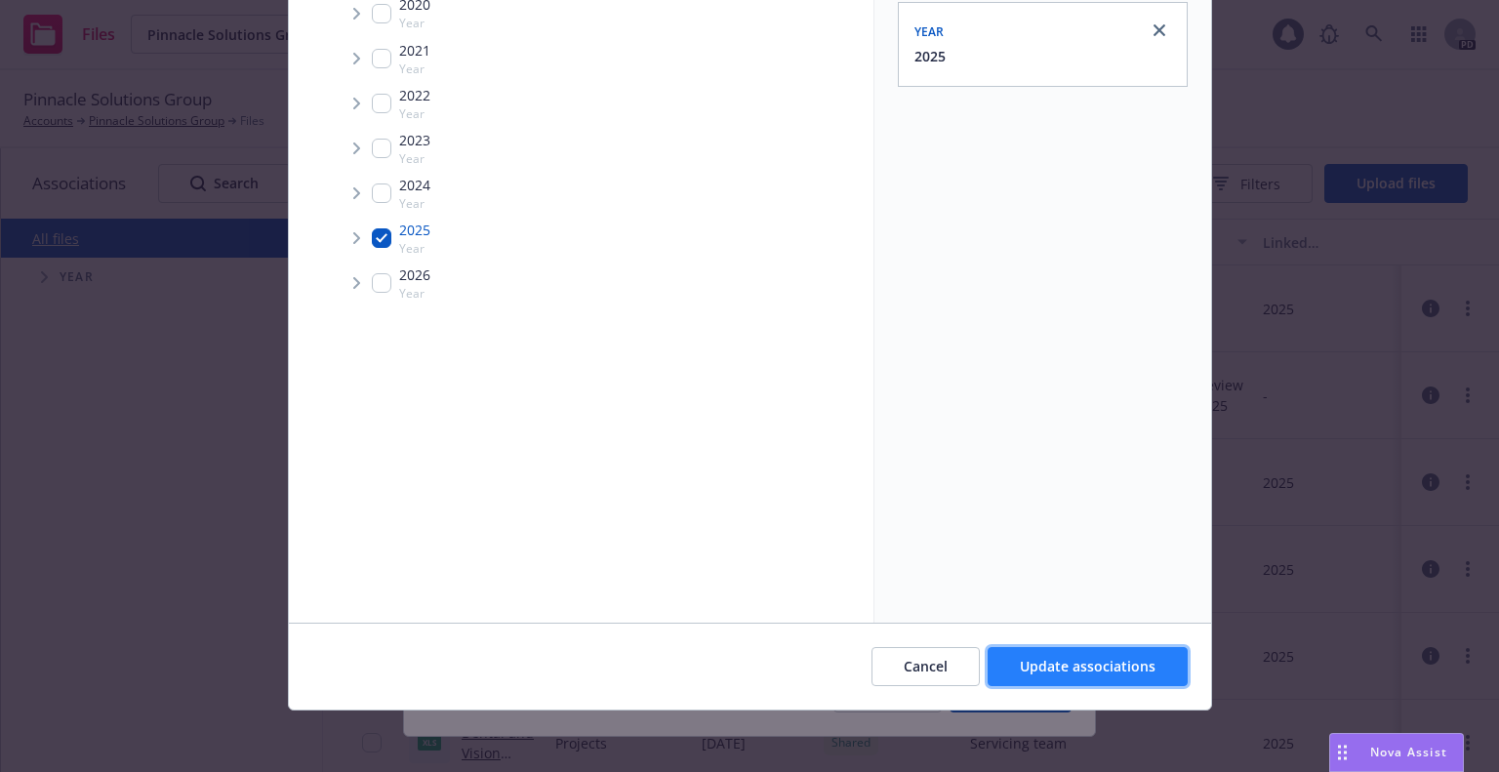
click at [1096, 663] on span "Update associations" at bounding box center [1088, 666] width 136 height 19
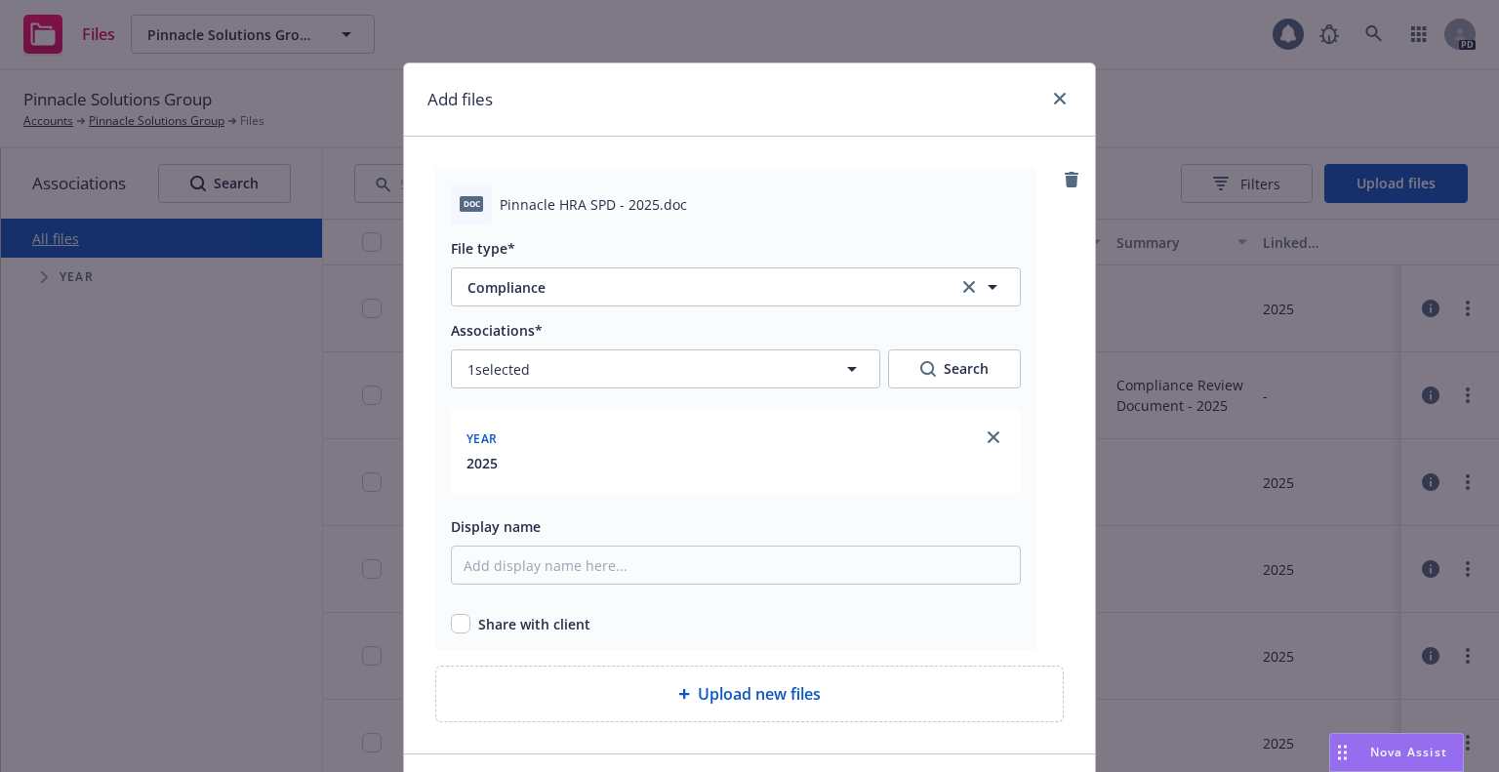
scroll to position [131, 0]
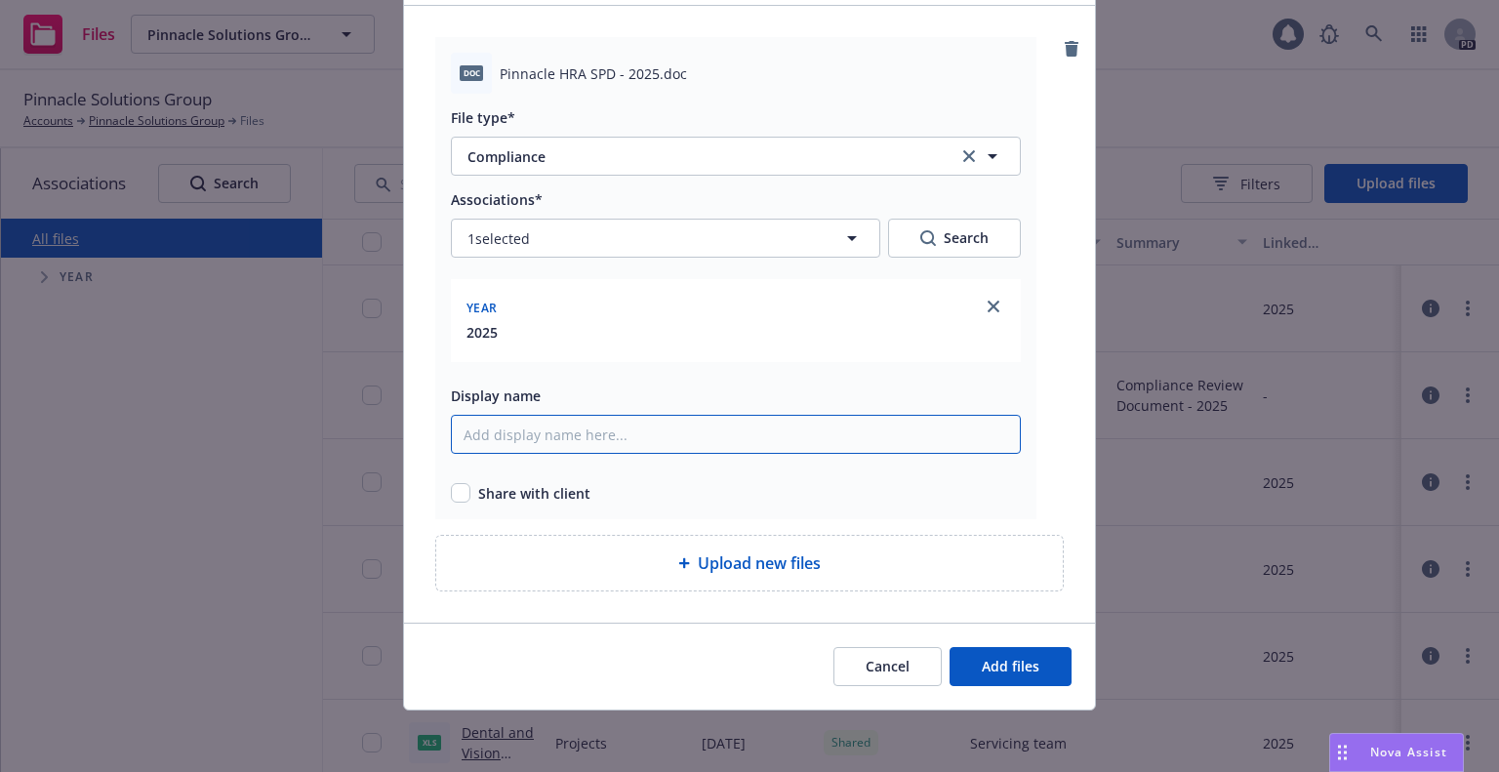
click at [668, 432] on input "Display name" at bounding box center [736, 434] width 570 height 39
type input "HRA - SPD for Pinnace"
click at [451, 491] on input "checkbox" at bounding box center [461, 493] width 20 height 20
checkbox input "true"
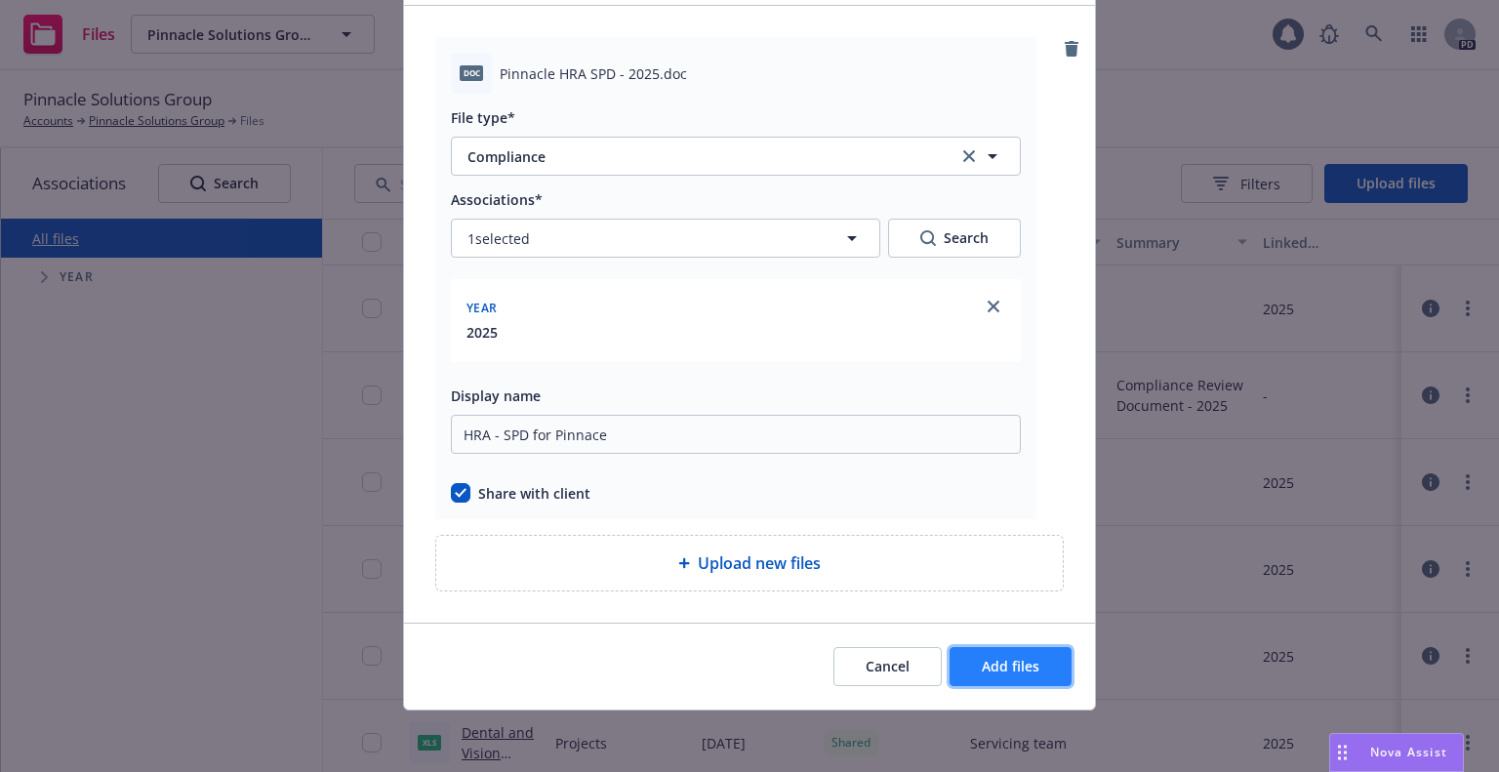
click at [996, 669] on span "Add files" at bounding box center [1011, 666] width 58 height 19
